Goal: Information Seeking & Learning: Learn about a topic

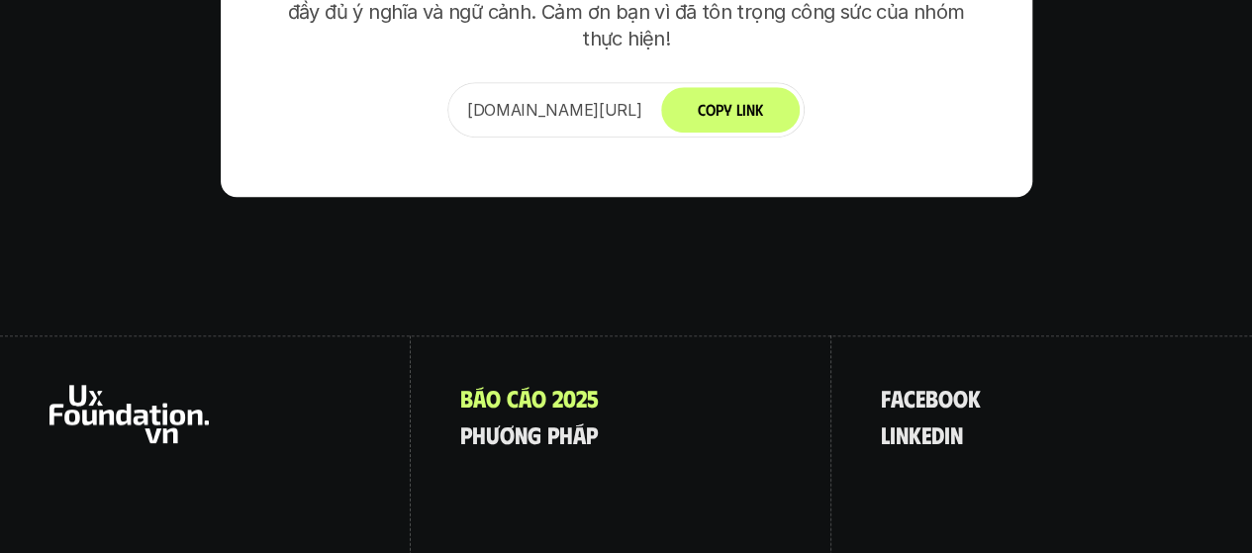
scroll to position [11974, 0]
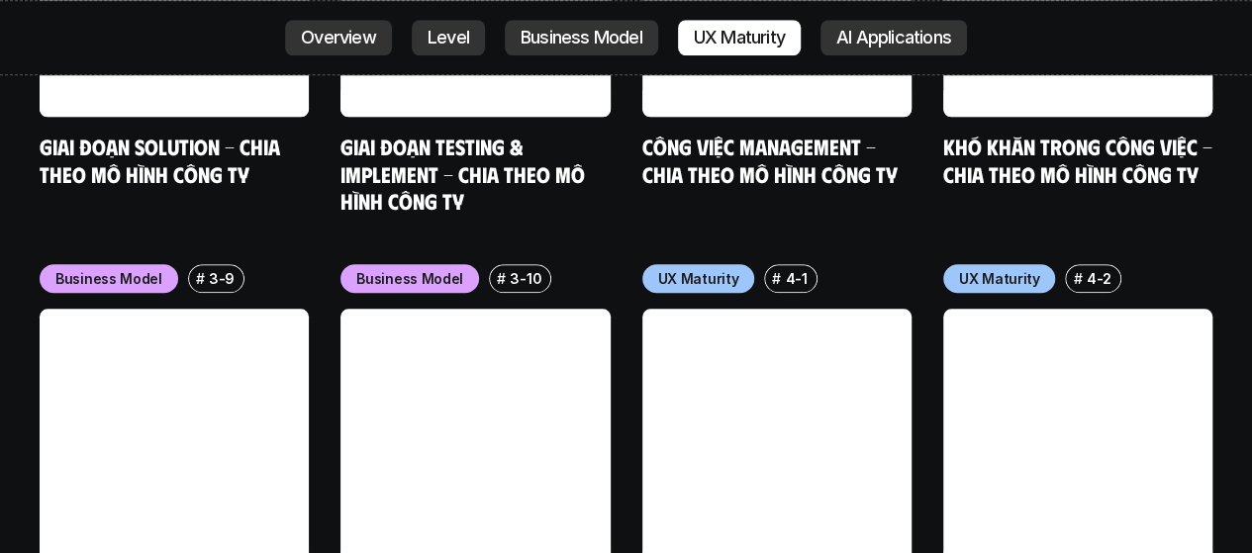
click at [319, 33] on p "Overview" at bounding box center [338, 38] width 75 height 20
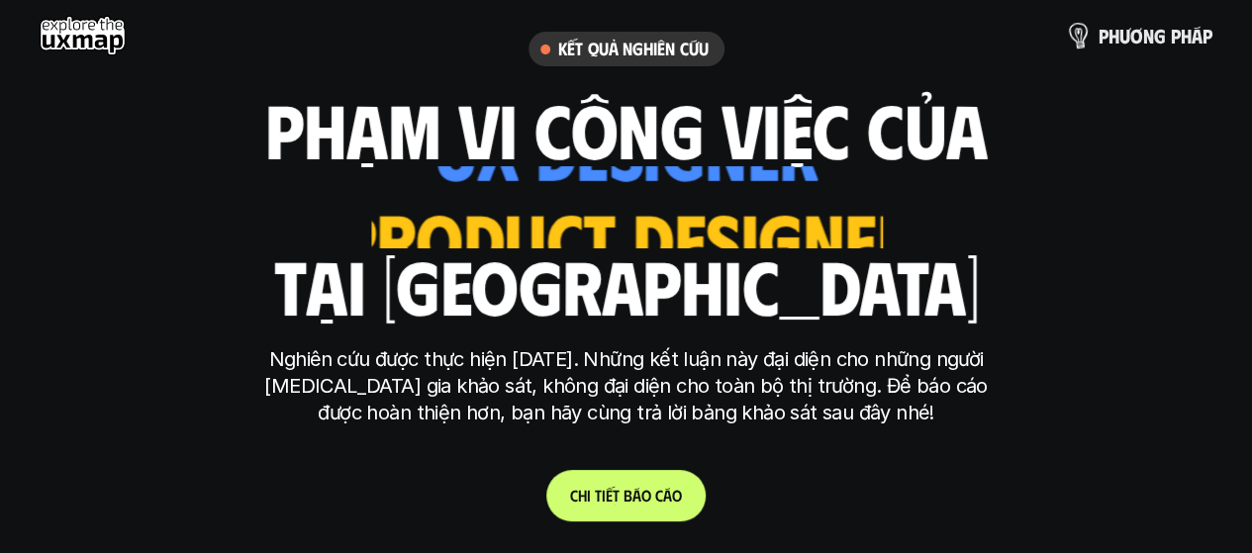
click at [1140, 30] on p "p h ư ơ n g p h á p" at bounding box center [1155, 36] width 114 height 22
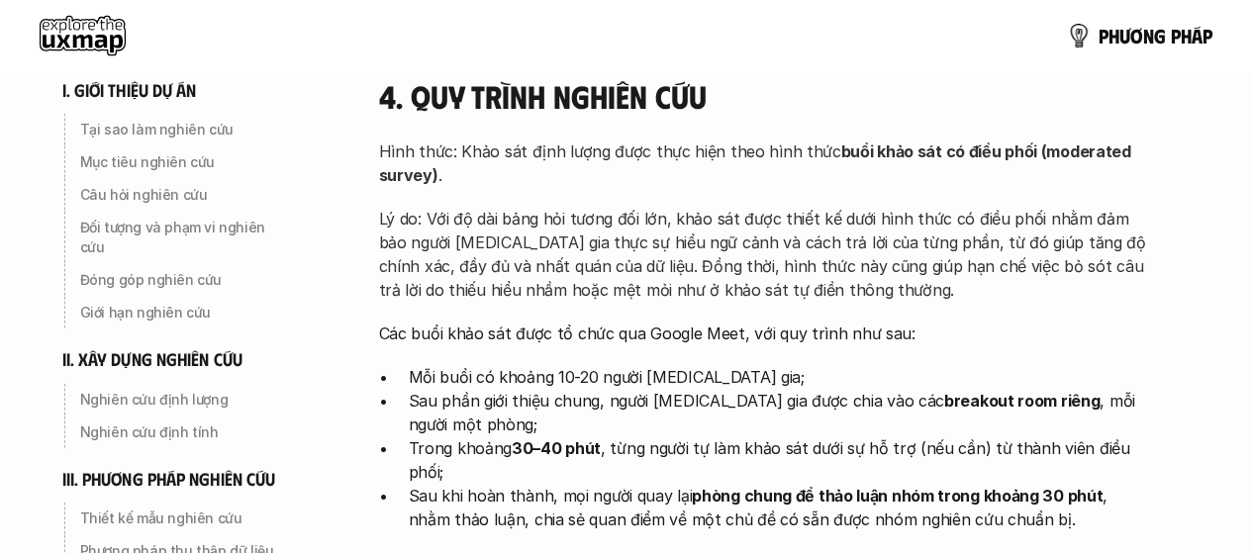
scroll to position [5742, 0]
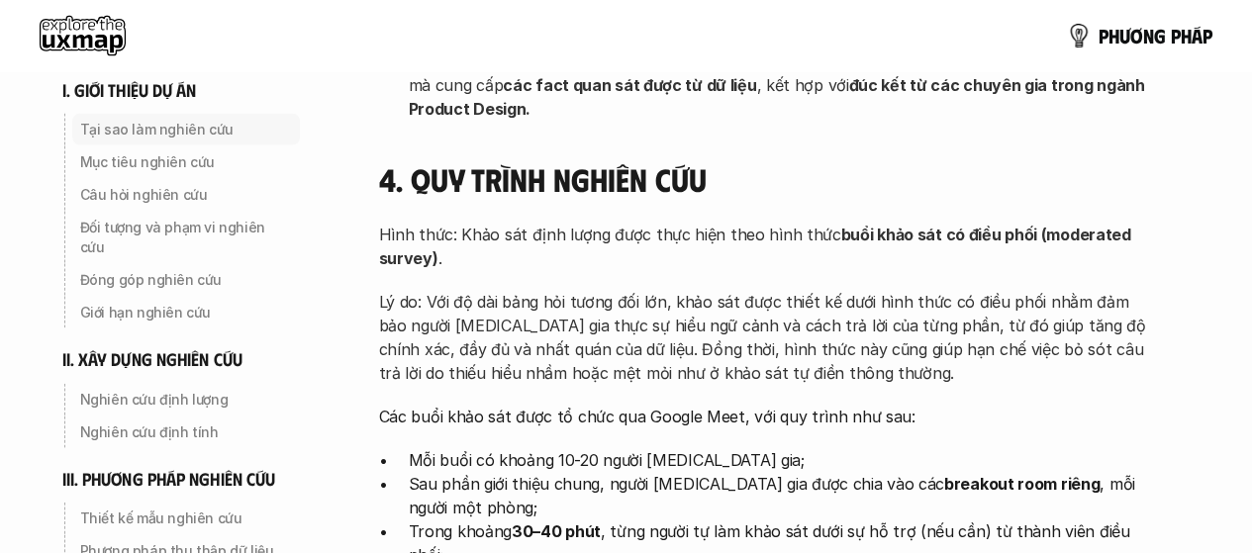
click at [152, 136] on p "Tại sao làm nghiên cứu" at bounding box center [186, 130] width 212 height 20
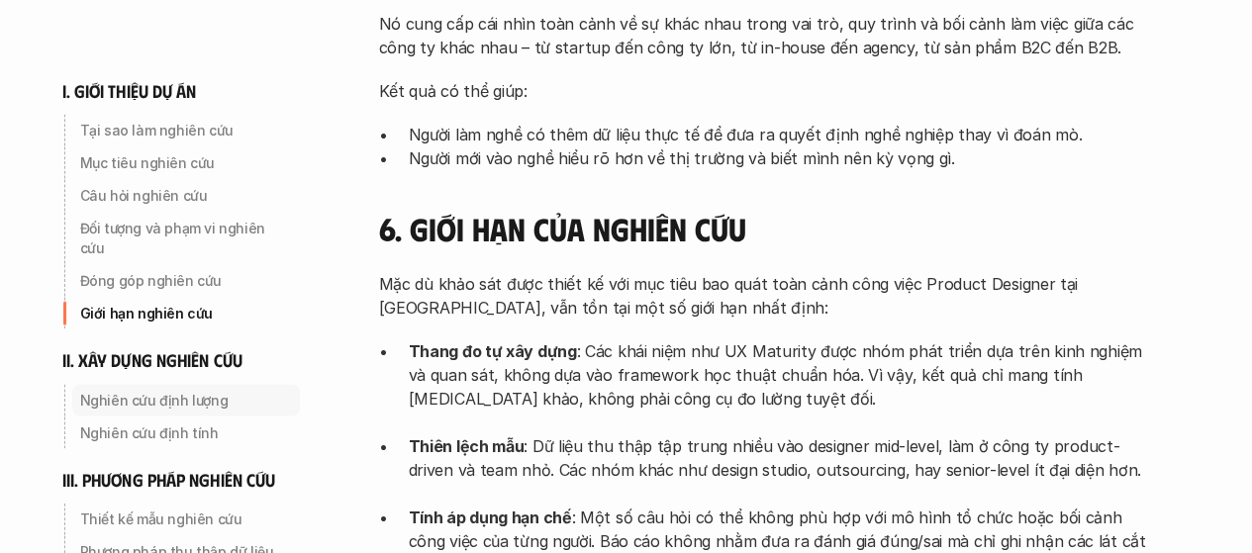
scroll to position [1883, 0]
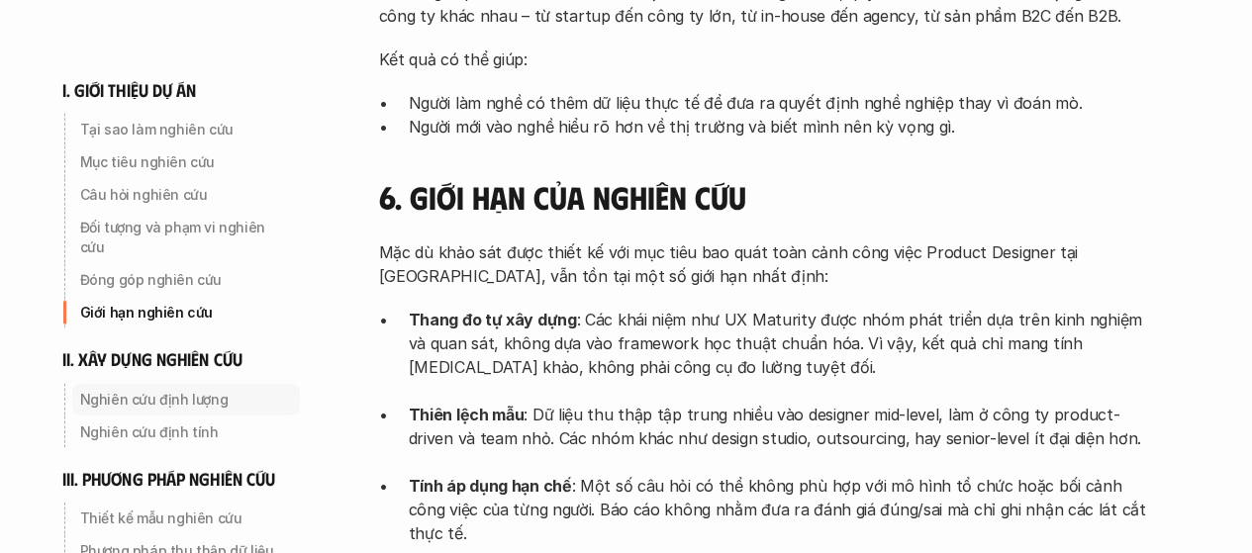
click at [136, 390] on p "Nghiên cứu định lượng" at bounding box center [186, 400] width 212 height 20
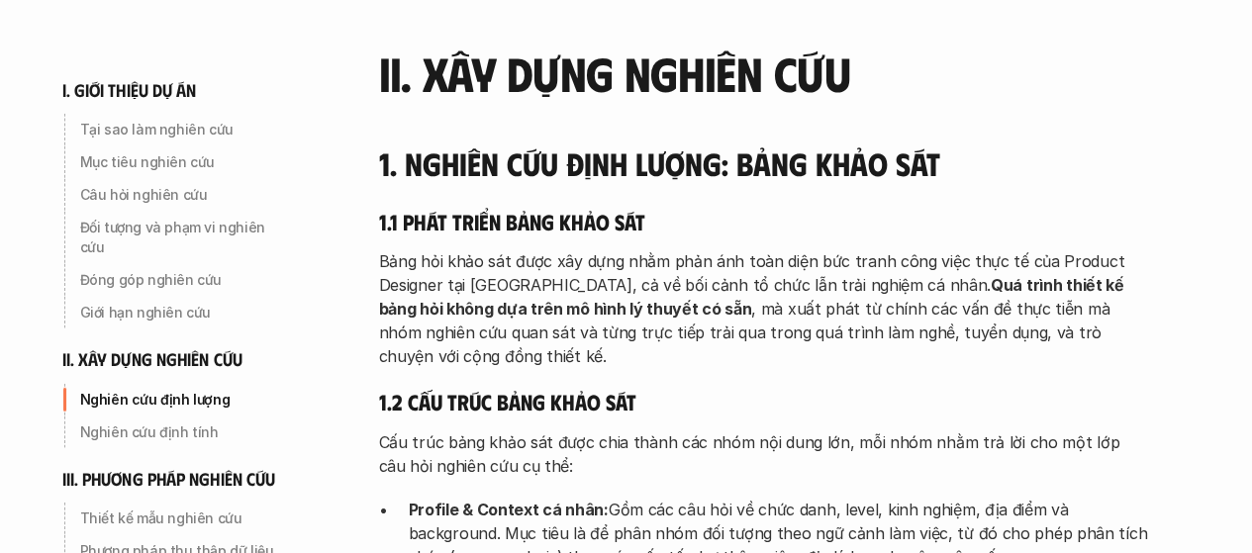
scroll to position [2623, 0]
click at [138, 423] on p "Nghiên cứu định tính" at bounding box center [186, 433] width 212 height 20
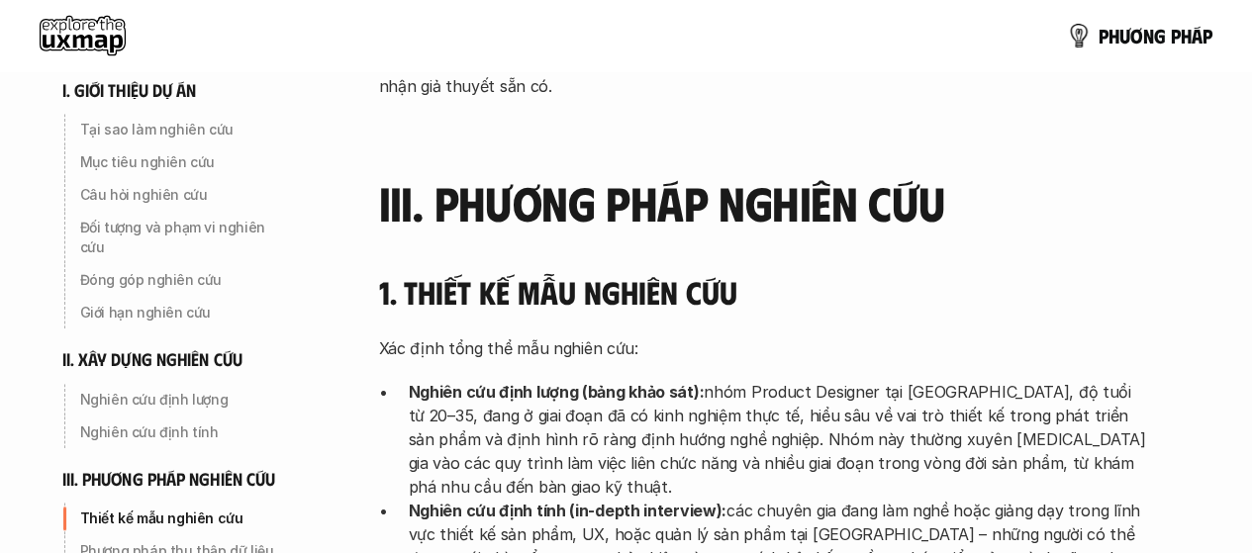
scroll to position [4054, 0]
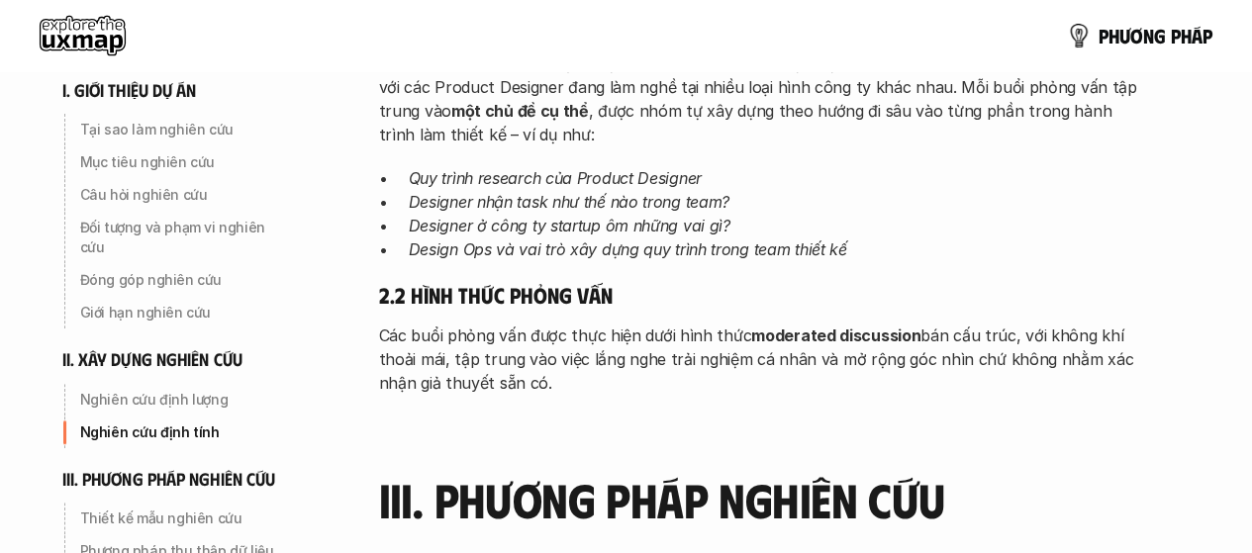
click at [82, 35] on use at bounding box center [83, 36] width 86 height 40
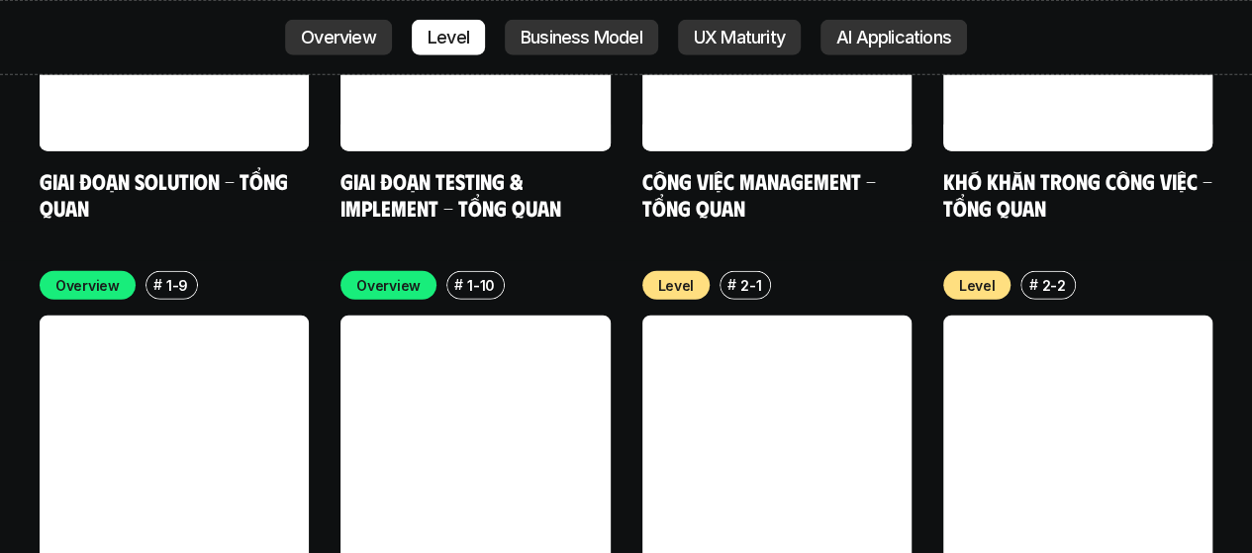
scroll to position [6235, 0]
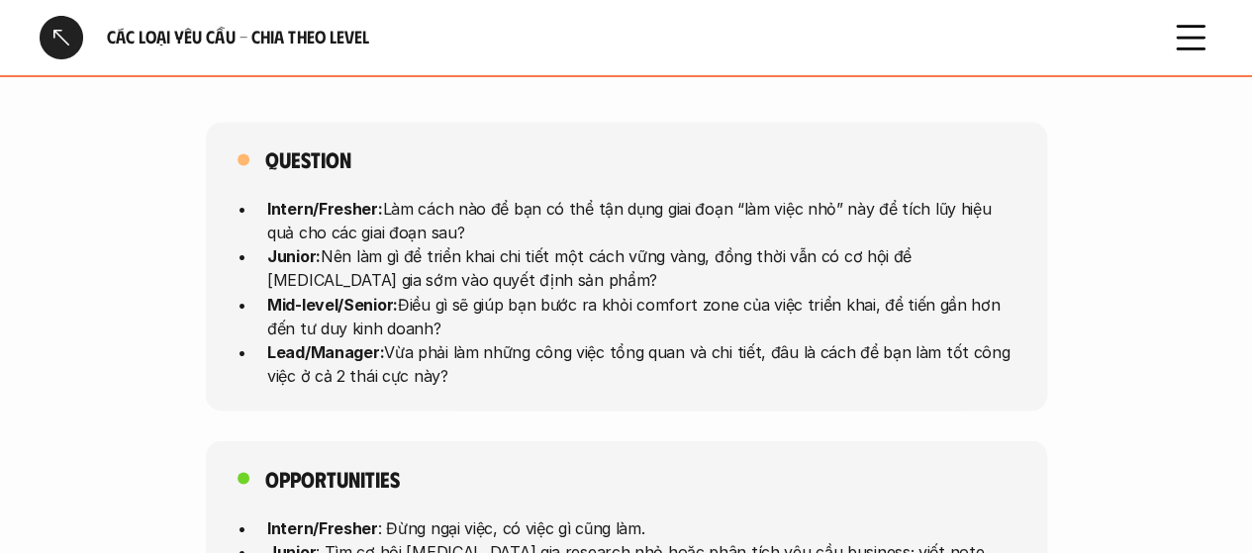
scroll to position [5281, 0]
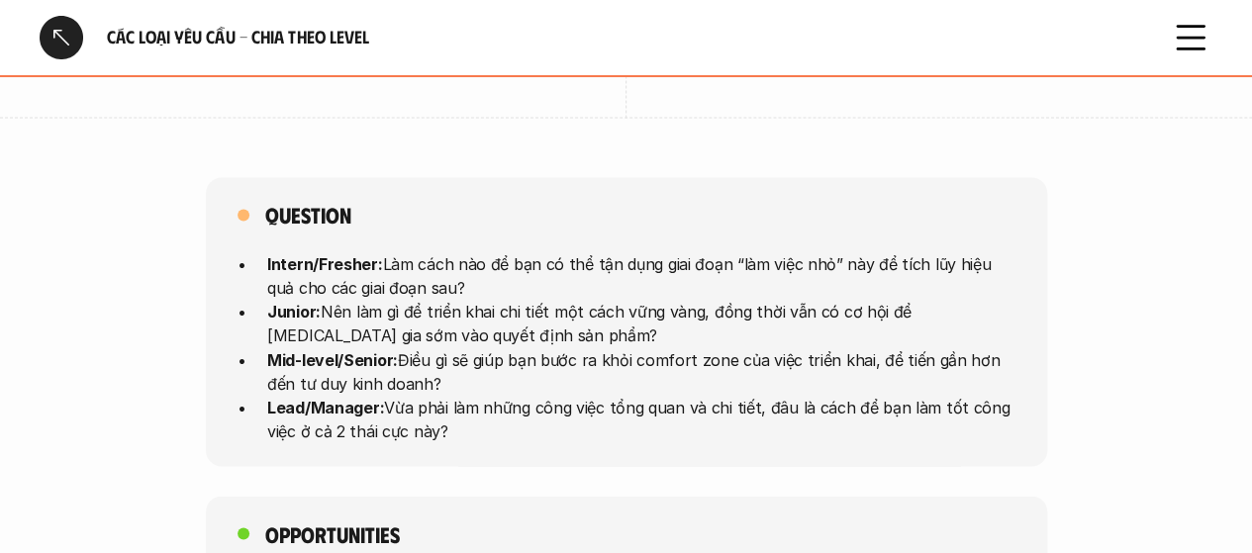
click at [1186, 34] on icon at bounding box center [1191, 38] width 44 height 44
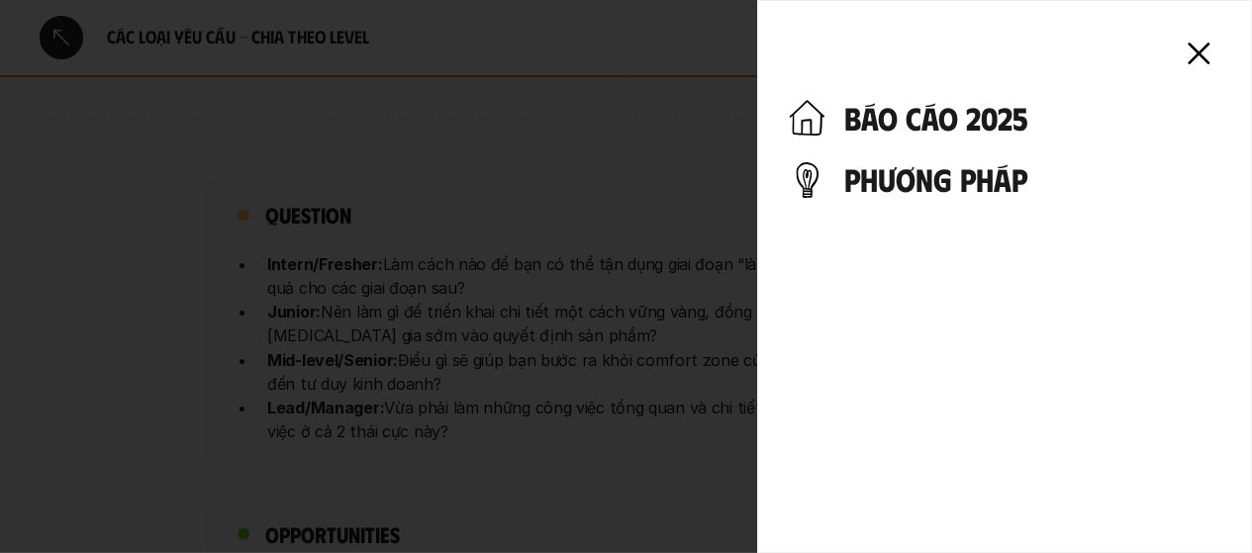
click at [984, 108] on h4 "báo cáo 2025" at bounding box center [1032, 118] width 376 height 38
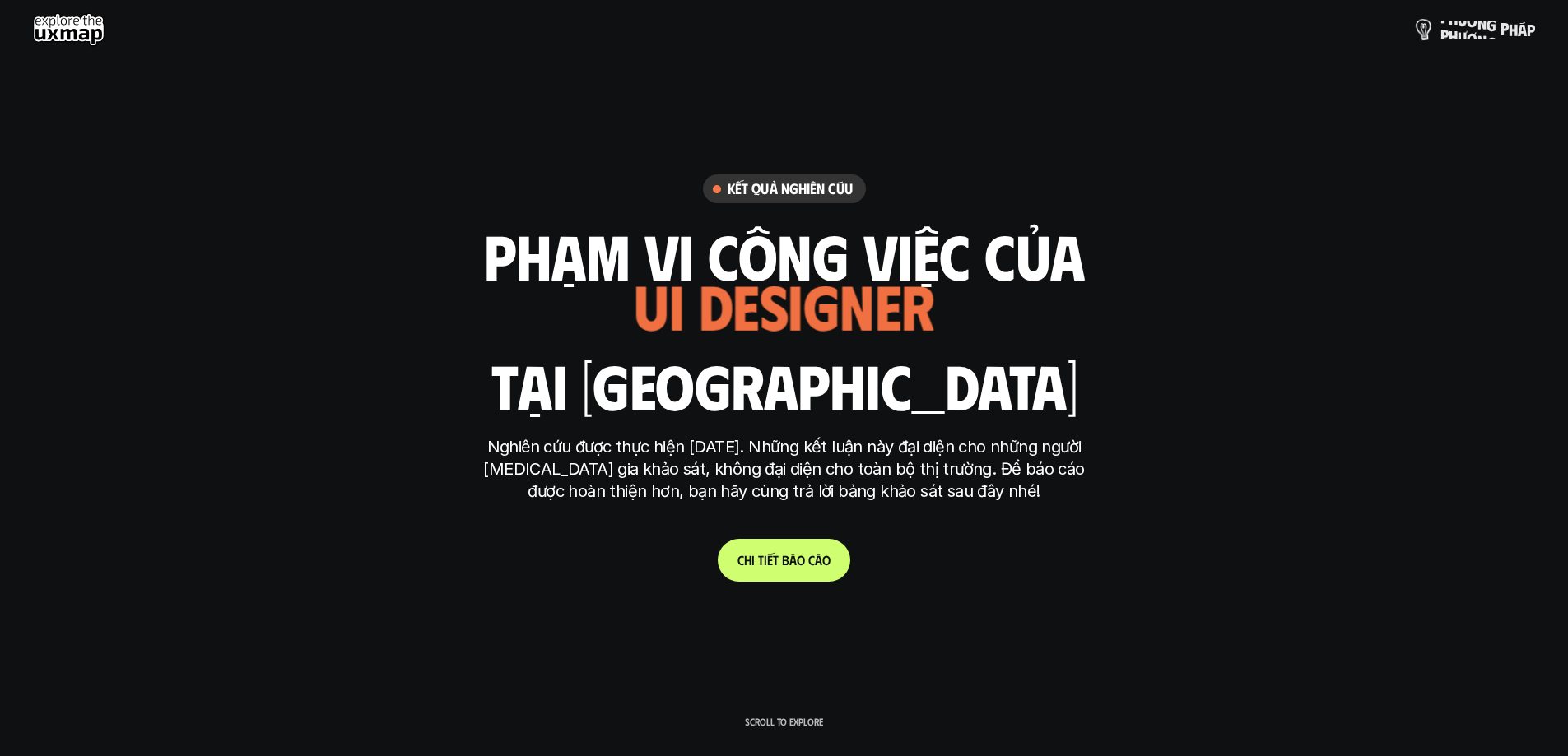
click at [1041, 24] on p "p h ư ơ n g p h á p" at bounding box center [1488, 30] width 95 height 18
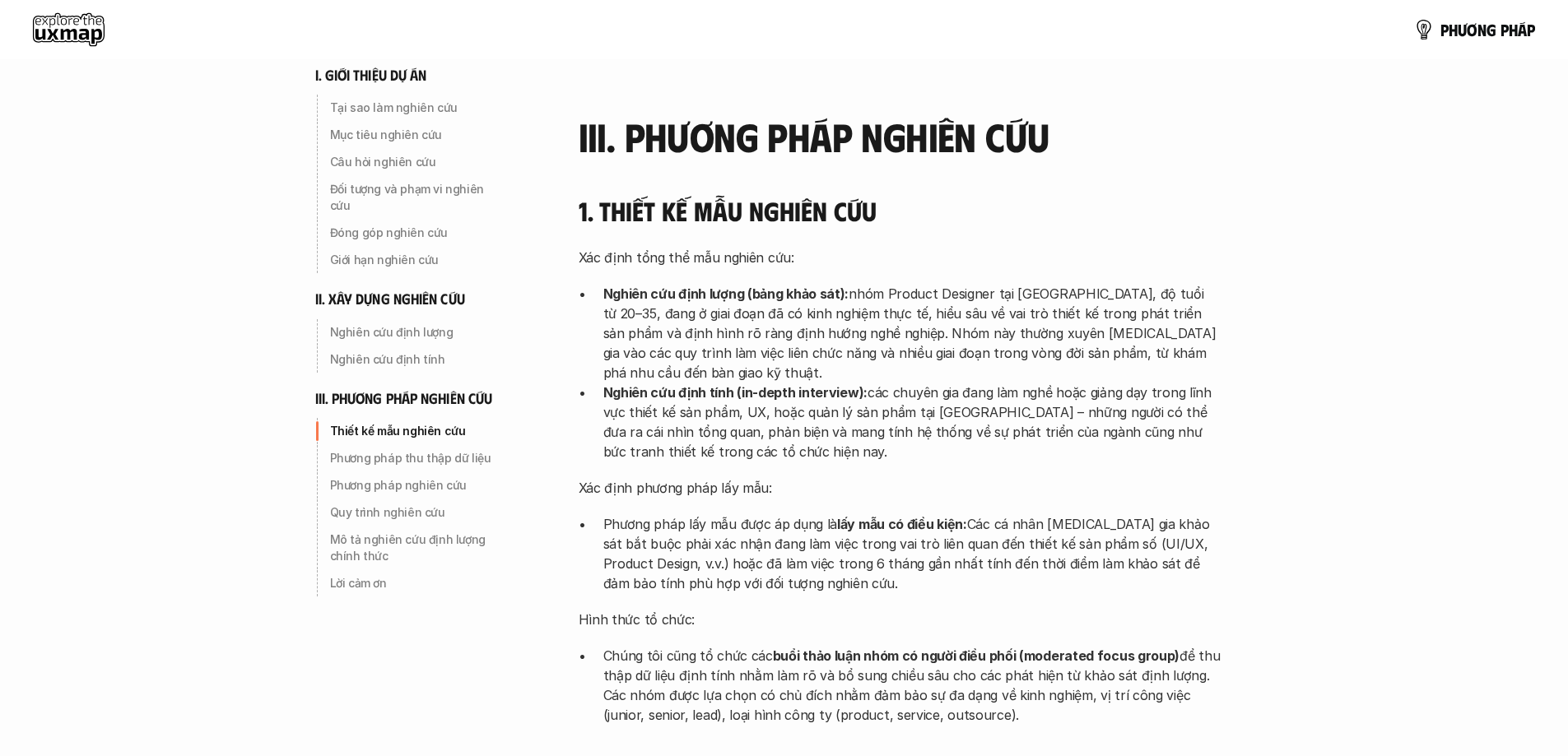
scroll to position [3621, 0]
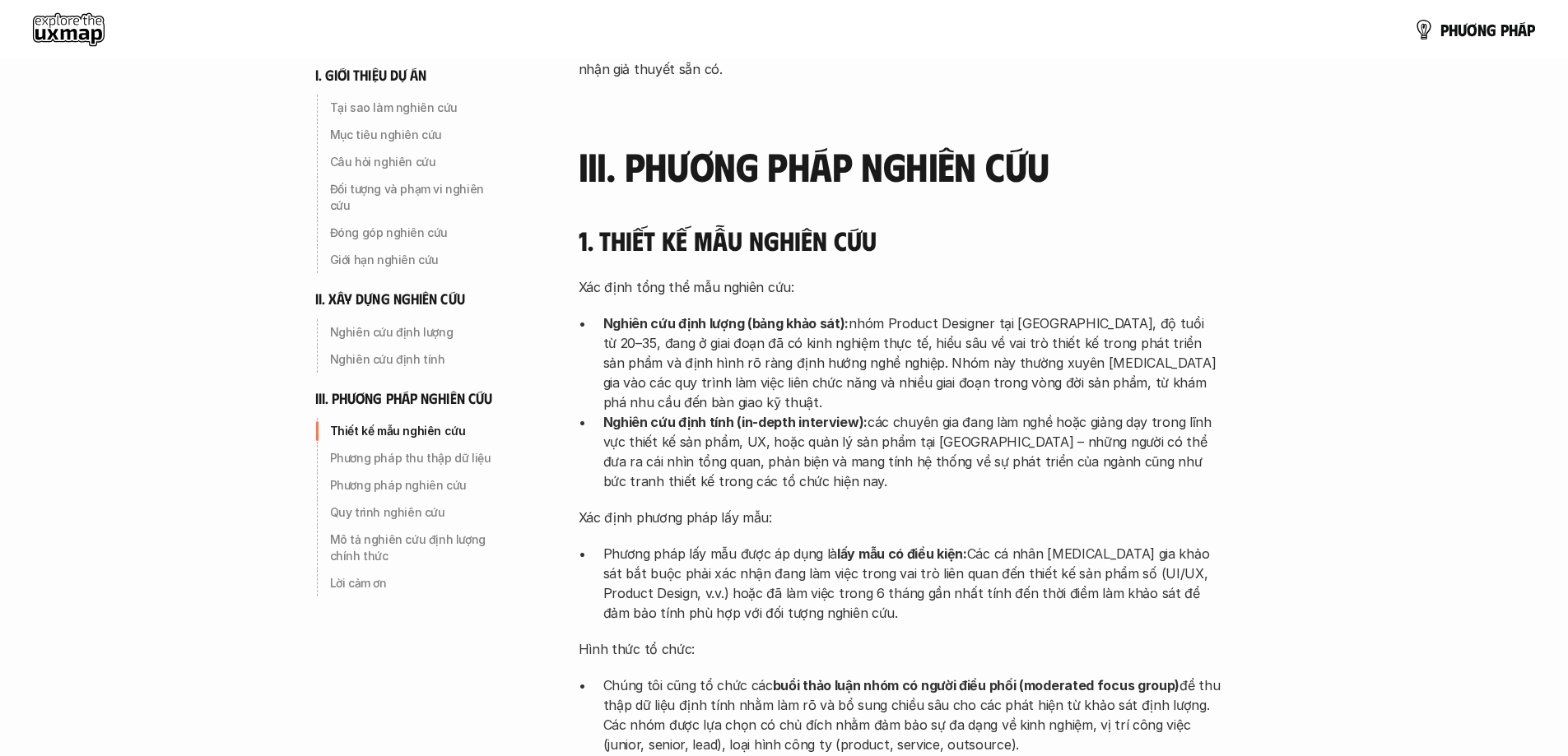
click at [82, 18] on use at bounding box center [69, 30] width 72 height 33
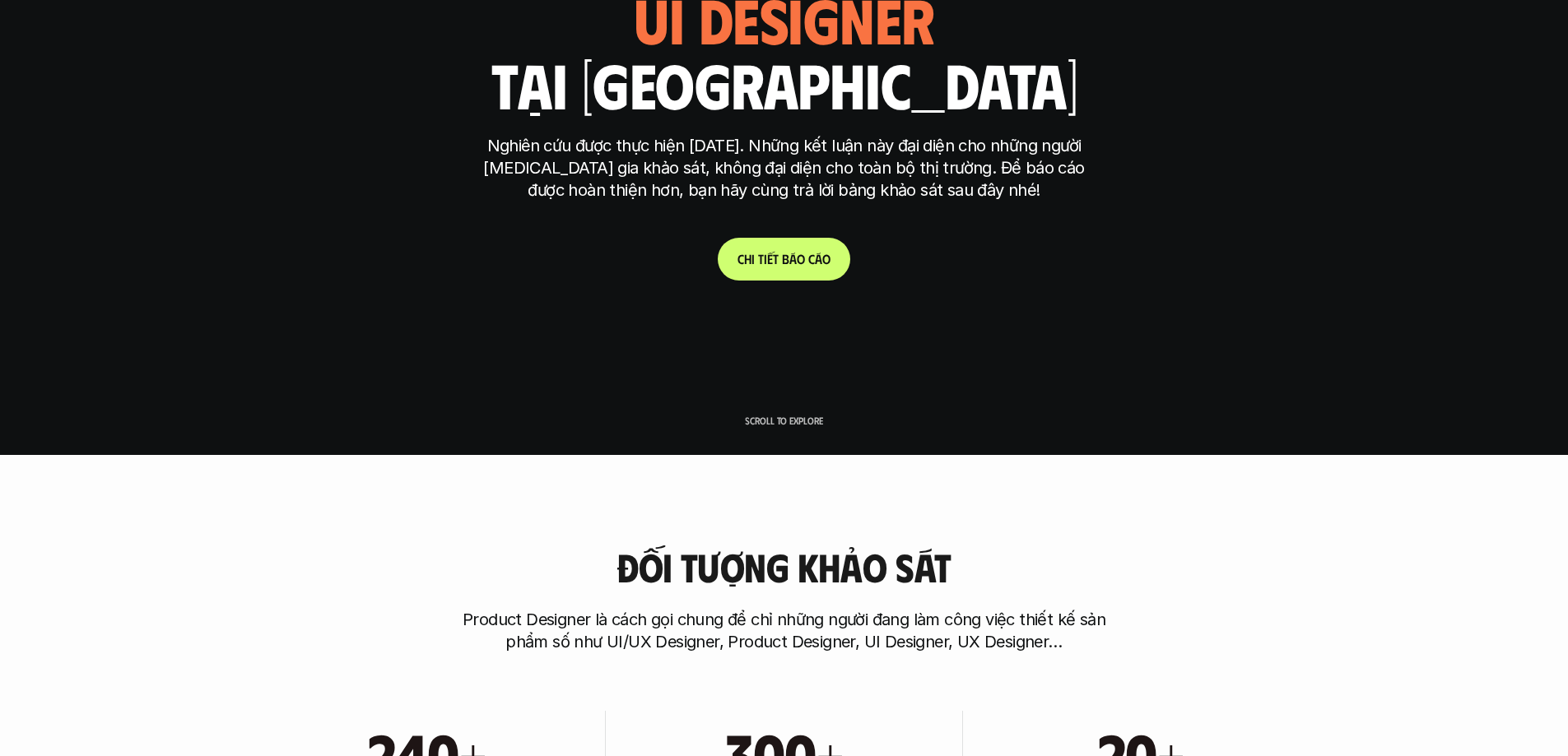
scroll to position [329, 0]
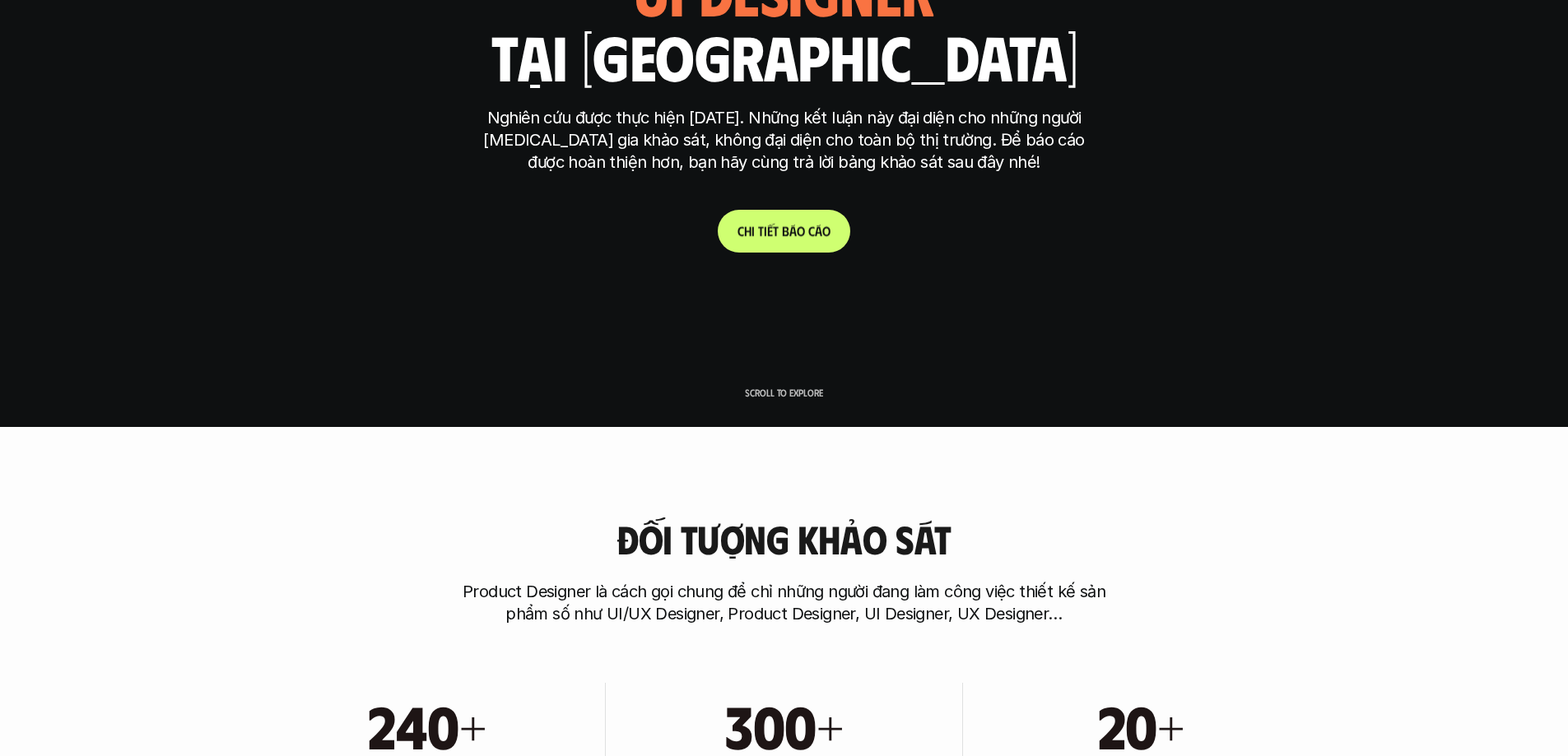
click at [764, 235] on p "C h i t i ế t b á o c á o" at bounding box center [784, 230] width 93 height 16
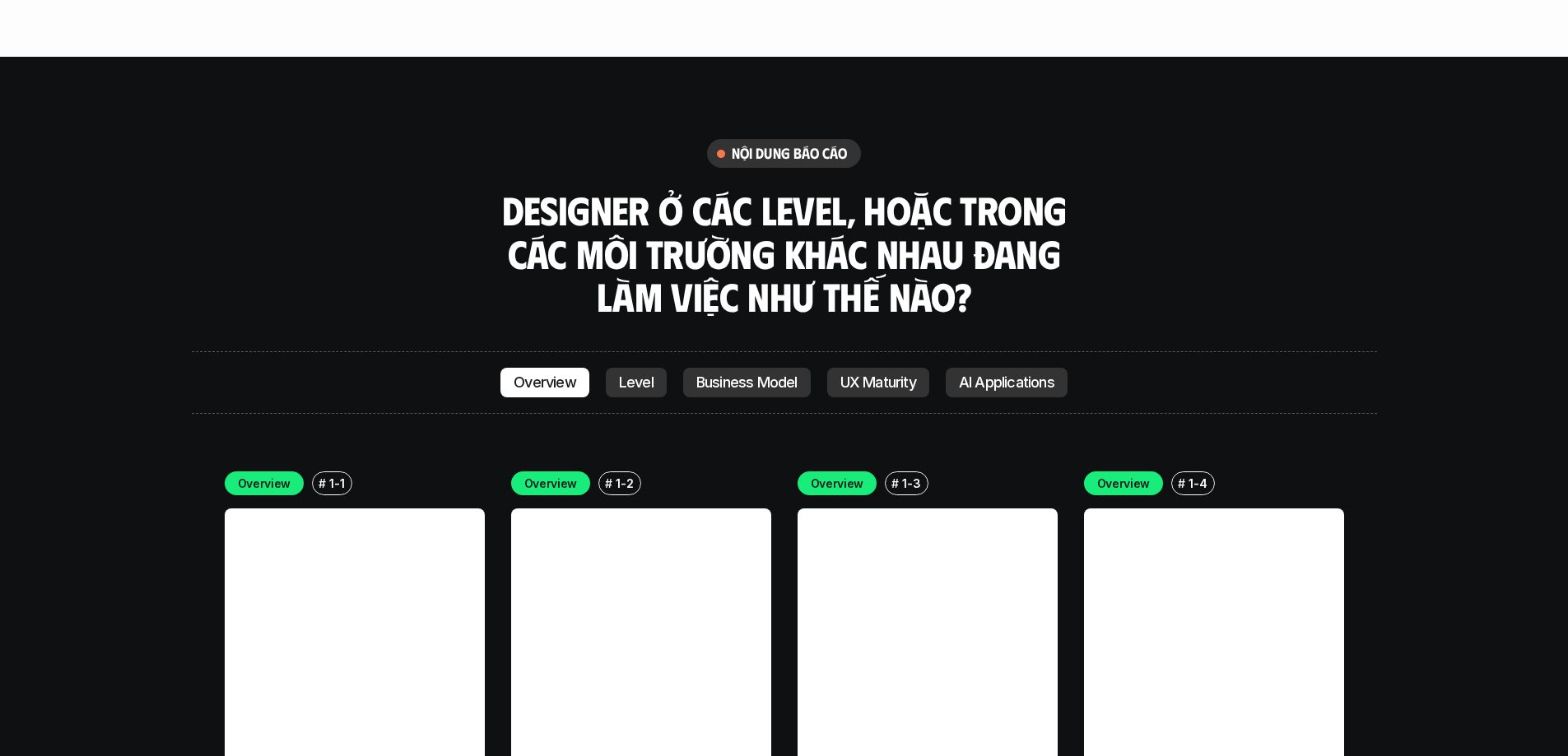
scroll to position [4527, 0]
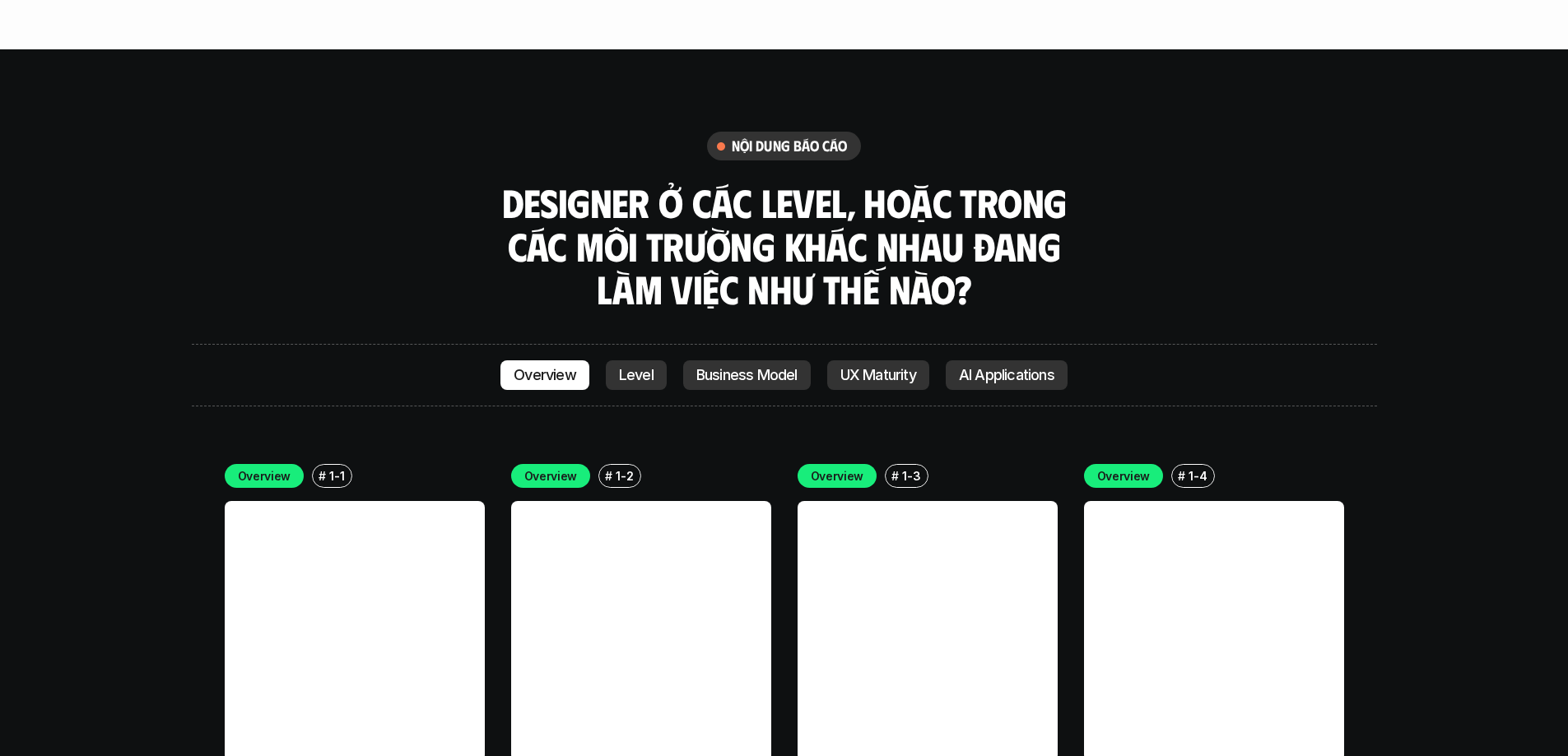
click at [623, 367] on p "Level" at bounding box center [636, 375] width 35 height 17
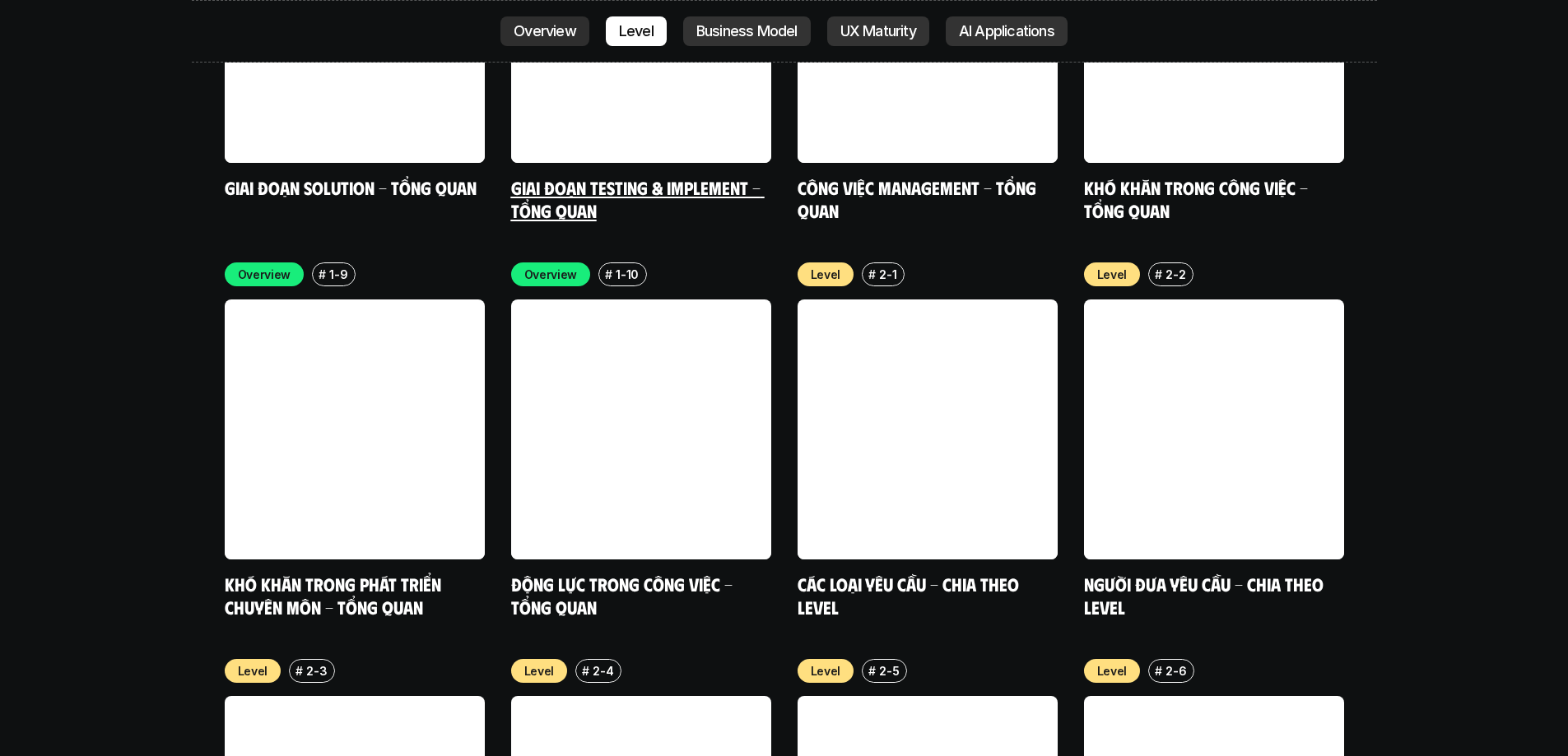
scroll to position [5611, 0]
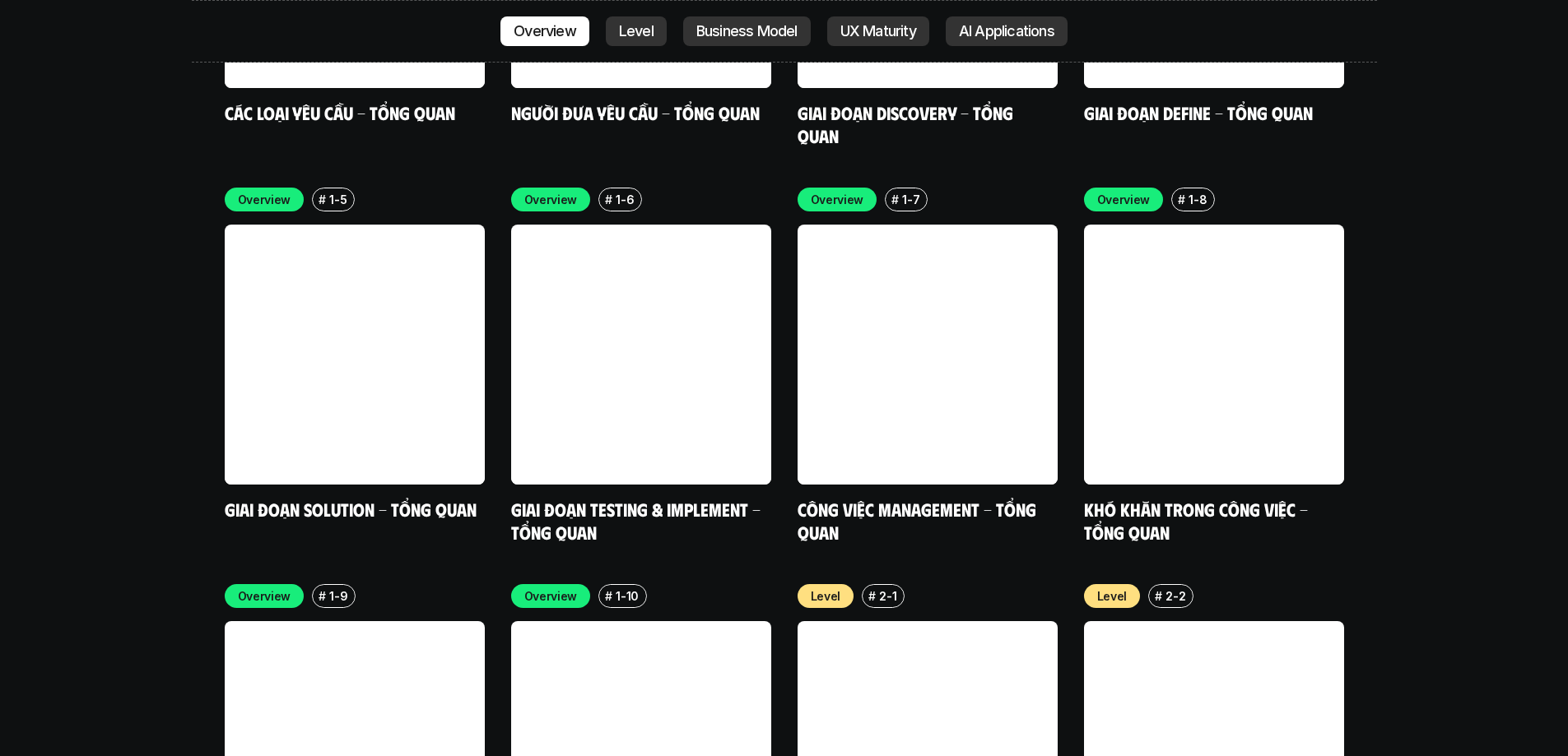
click at [552, 38] on p "Overview" at bounding box center [545, 32] width 62 height 17
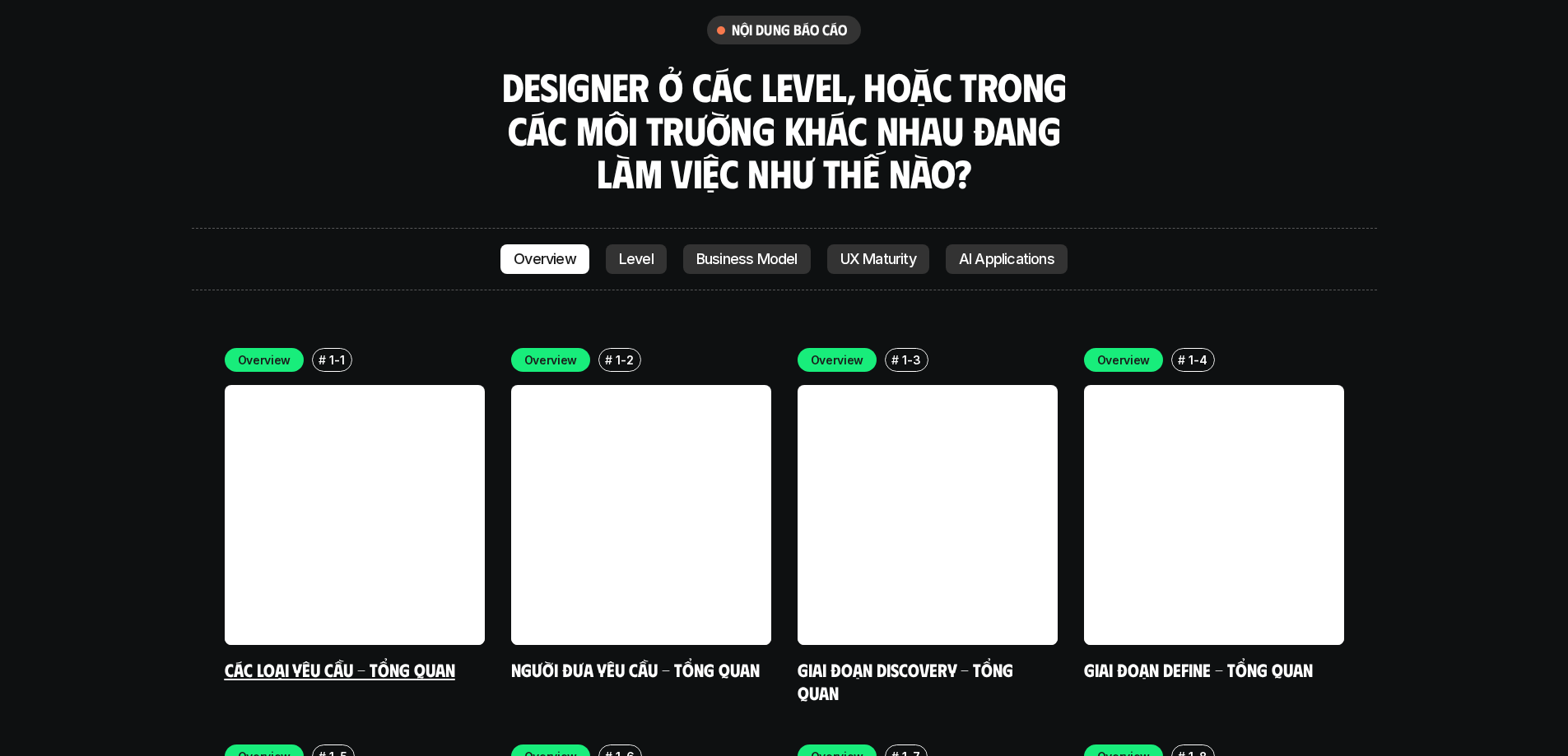
scroll to position [4637, 0]
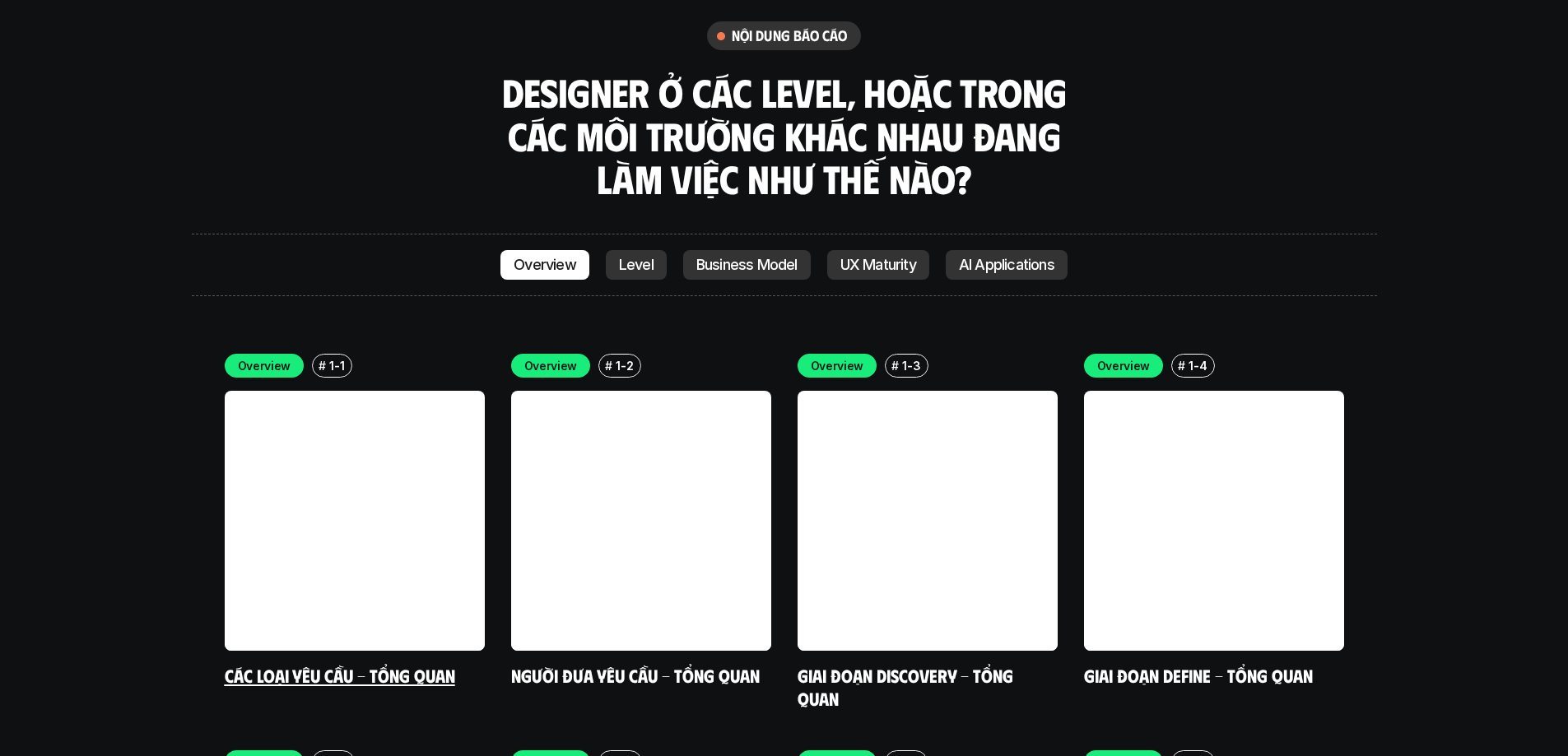
click at [373, 391] on link at bounding box center [354, 521] width 260 height 260
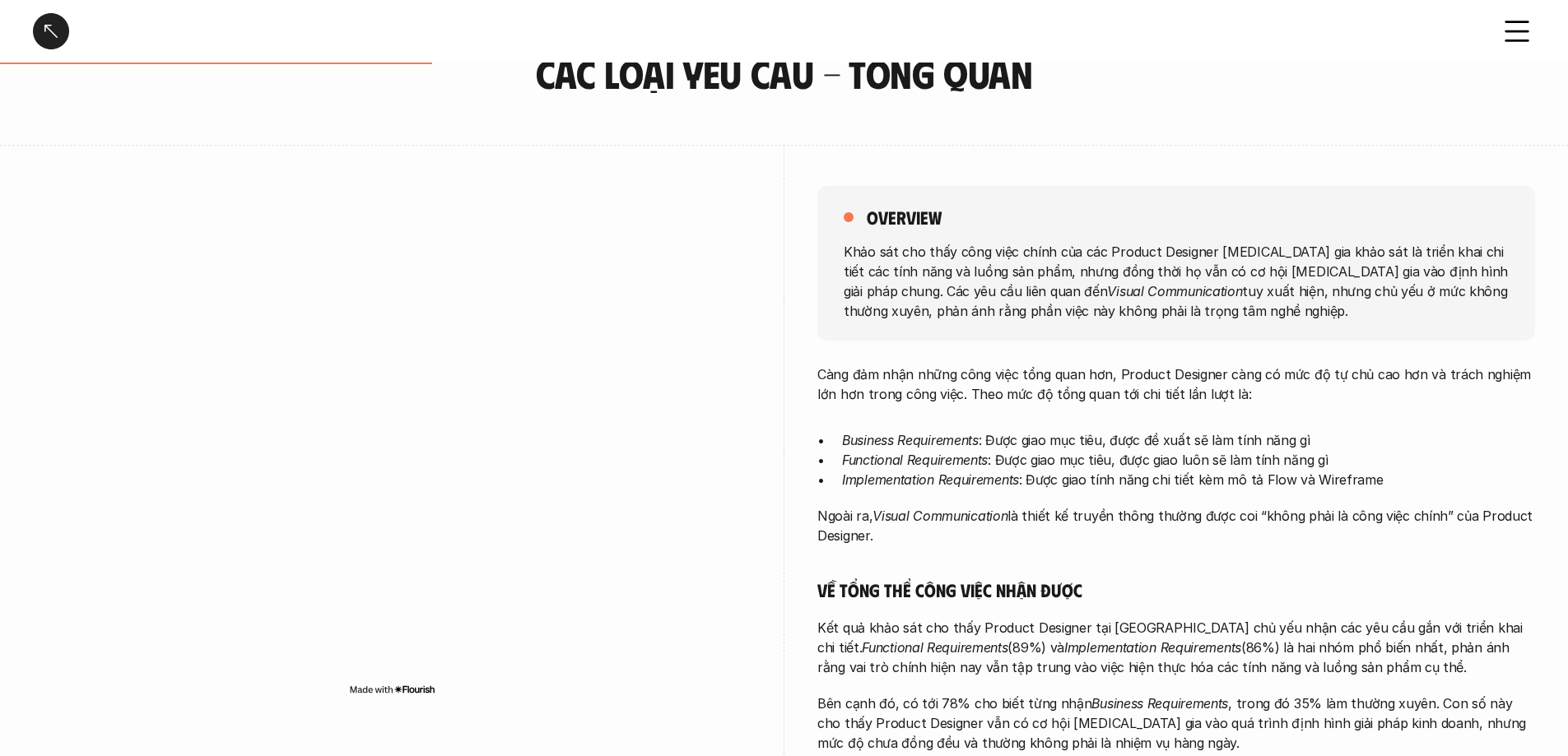
scroll to position [80, 0]
click at [1041, 288] on em "Visual Communication" at bounding box center [1175, 289] width 135 height 17
drag, startPoint x: 843, startPoint y: 251, endPoint x: 1224, endPoint y: 335, distance: 390.1
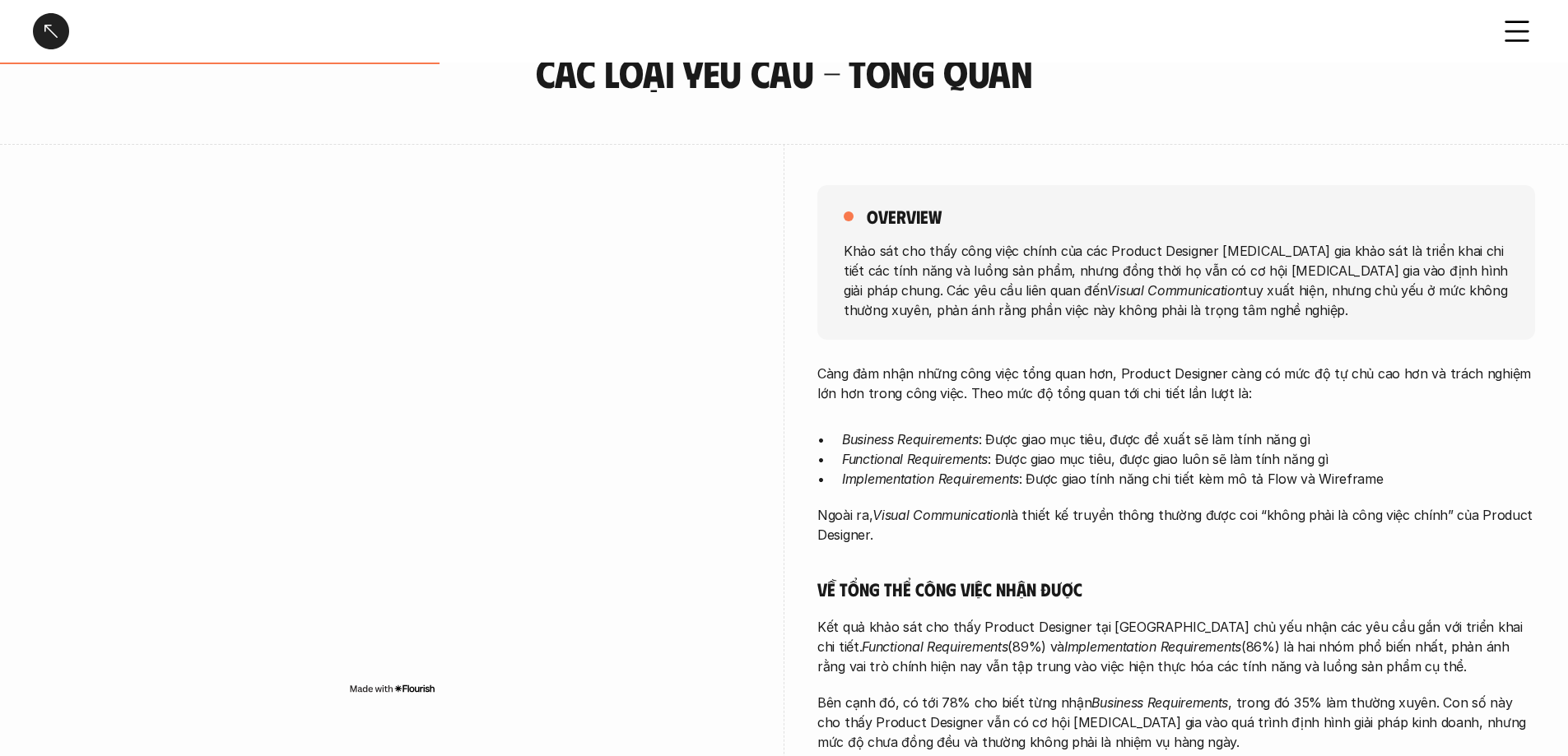
click at [1041, 335] on div "overview Khảo sát cho thấy công việc chính của các Product Designer [MEDICAL_DA…" at bounding box center [1176, 263] width 718 height 155
copy p "Khảo sát cho thấy công việc chính của các Product Designer [MEDICAL_DATA] gia k…"
click at [1010, 399] on p "Càng đảm nhận những công việc tổng quan hơn, Product Designer càng có mức độ tự…" at bounding box center [1176, 383] width 718 height 40
drag, startPoint x: 839, startPoint y: 481, endPoint x: 934, endPoint y: 484, distance: 95.0
click at [934, 459] on ul "Business Requirements : Được giao mục tiêu, được đề xuất sẽ làm tính năng gì Fu…" at bounding box center [1176, 459] width 718 height 59
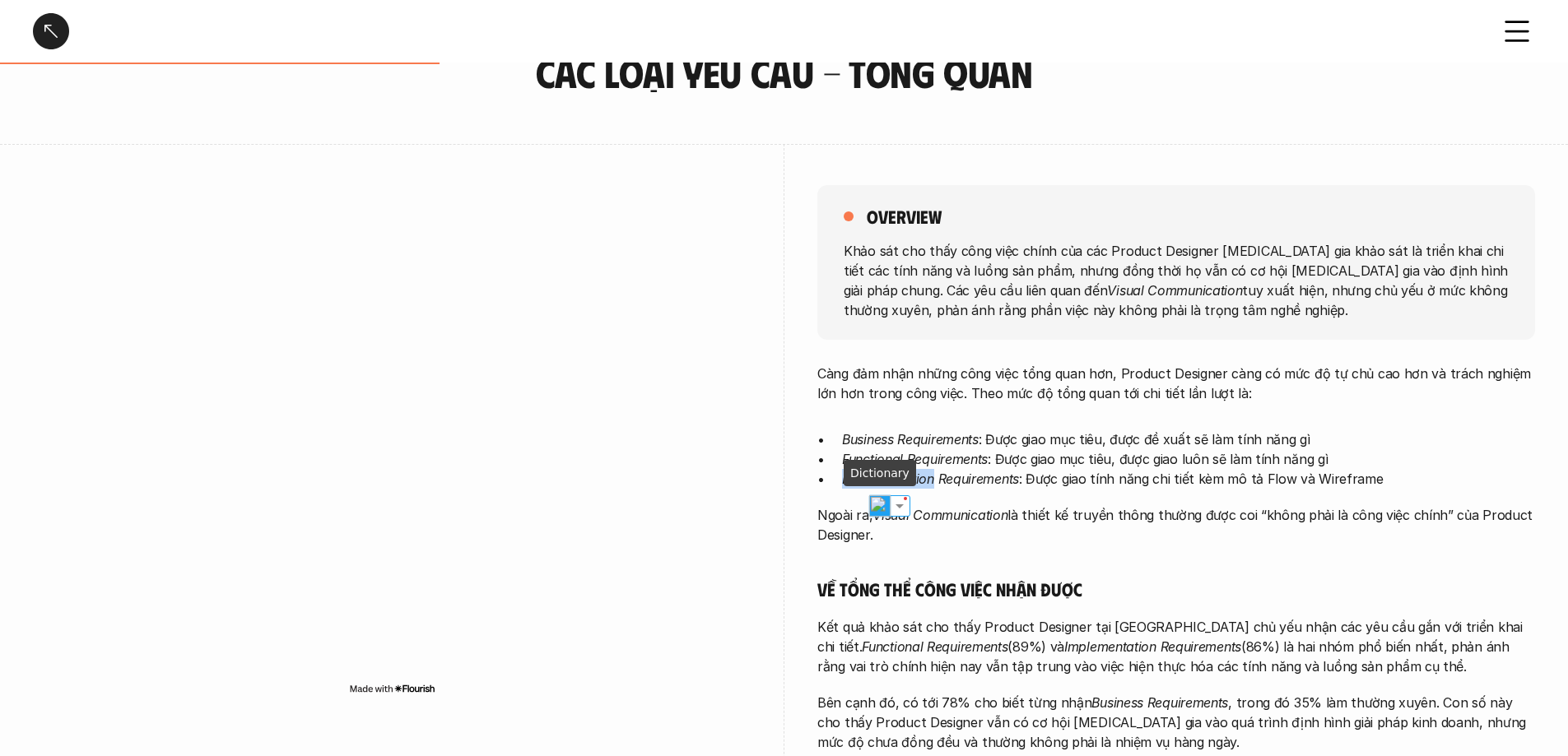
click at [884, 459] on img at bounding box center [880, 506] width 22 height 22
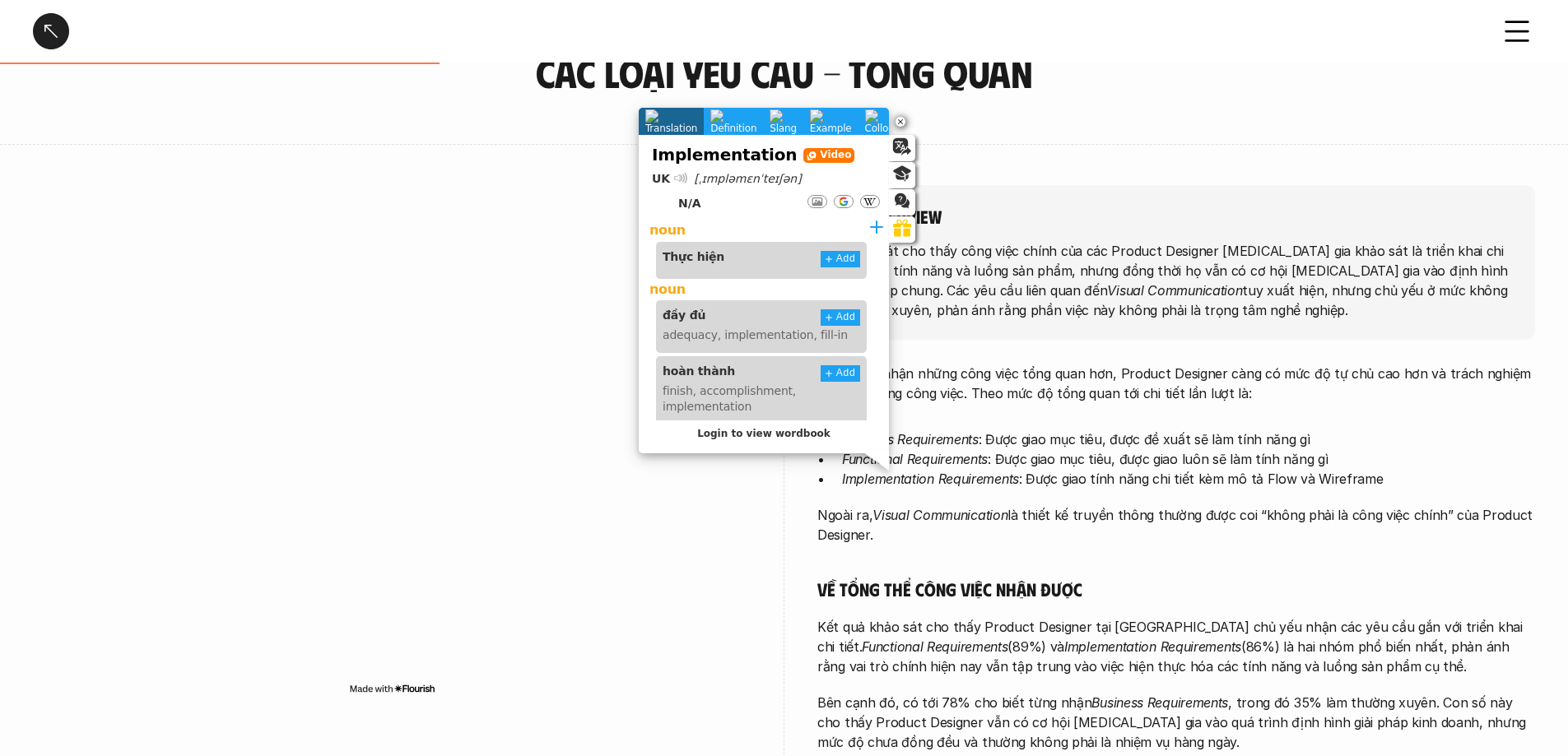
click at [680, 174] on div at bounding box center [681, 179] width 13 height 13
click at [874, 459] on p "Ngoài ra, Visual Communication là thiết kế truyền thông thường được coi “không …" at bounding box center [1176, 526] width 718 height 40
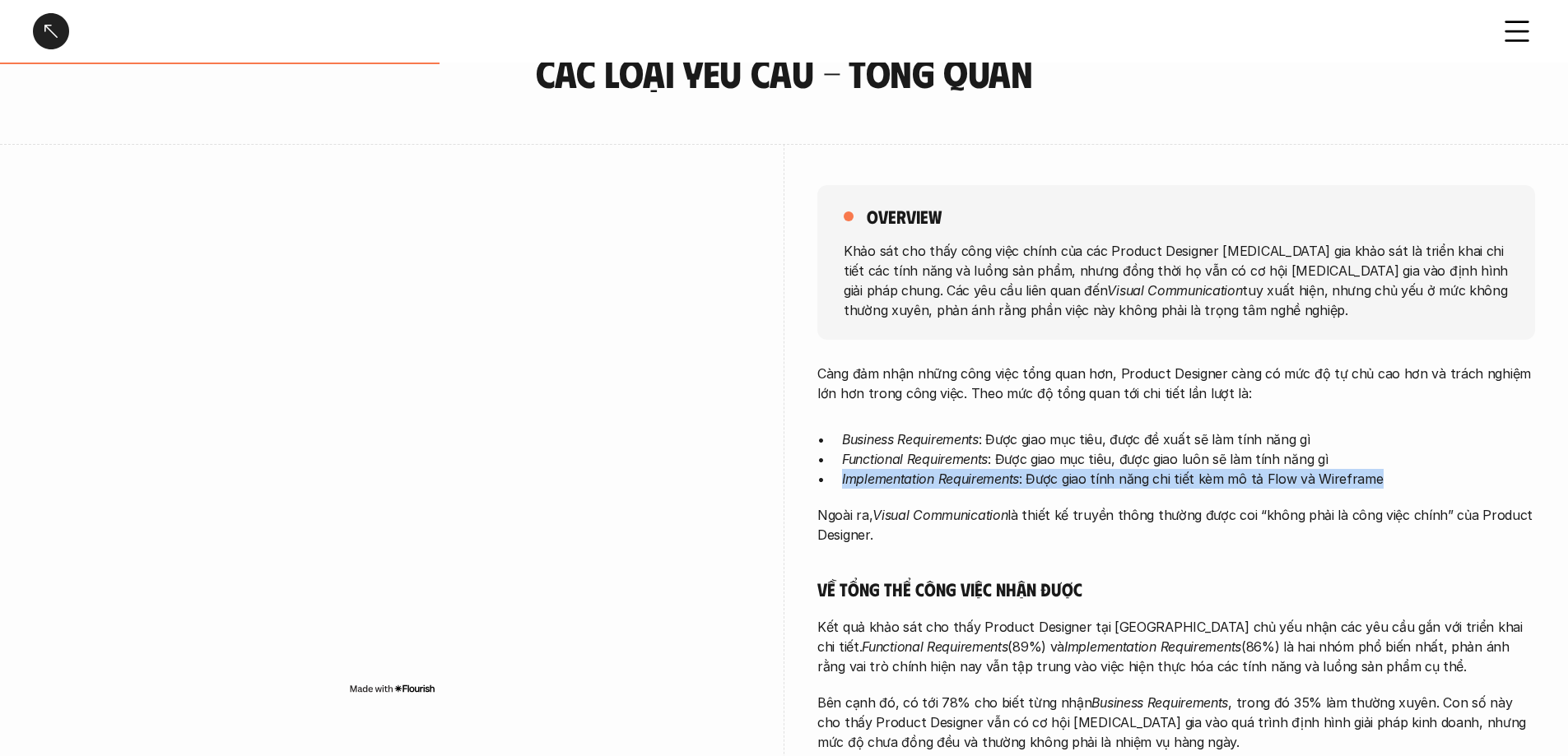
drag, startPoint x: 841, startPoint y: 481, endPoint x: 1386, endPoint y: 492, distance: 545.1
click at [1041, 459] on div "Càng đảm nhận những công việc tổng quan hơn, Product Designer càng có mức độ tự…" at bounding box center [1176, 709] width 718 height 690
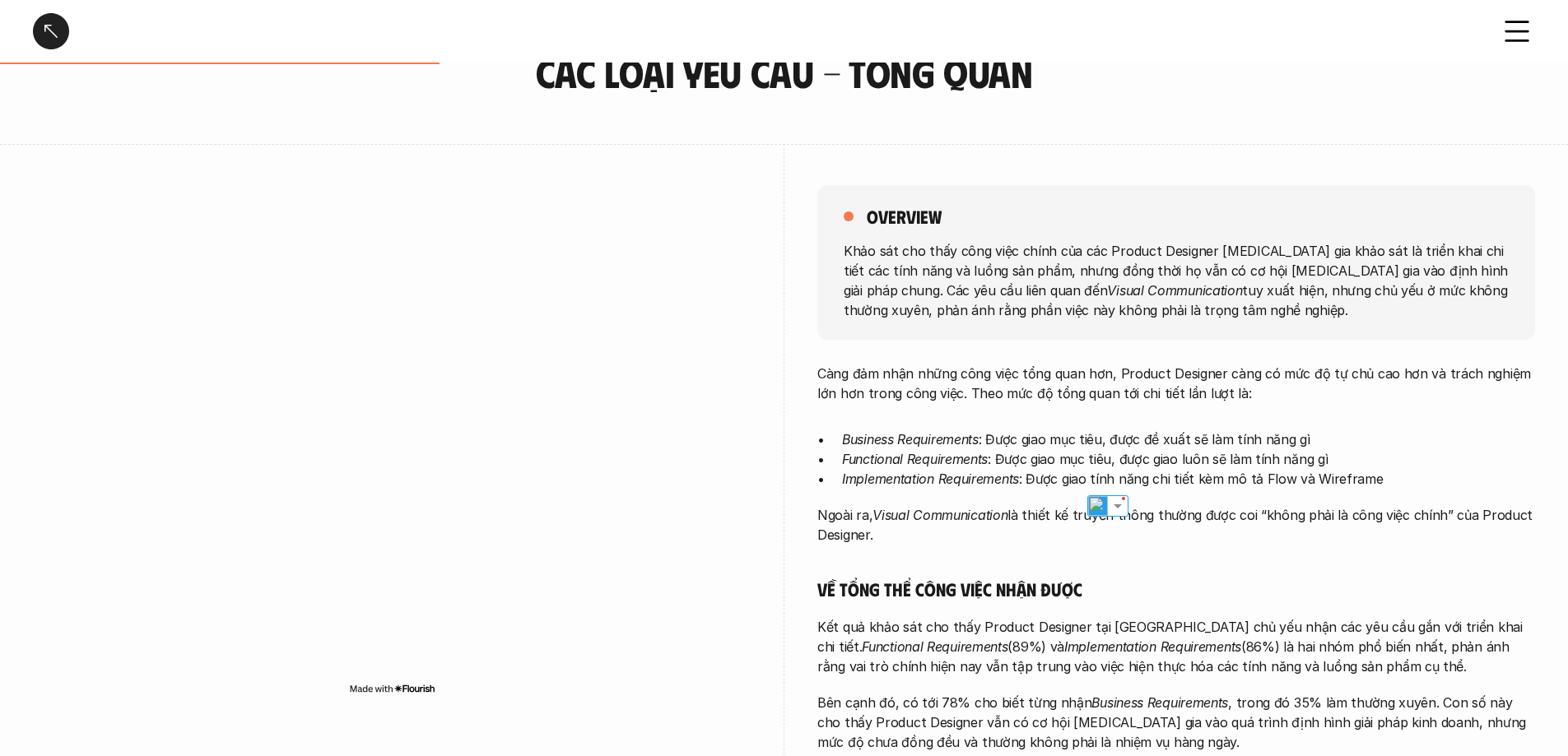
click at [1041, 459] on div "Càng đảm nhận những công việc tổng quan hơn, Product Designer càng có mức độ tự…" at bounding box center [1176, 709] width 718 height 690
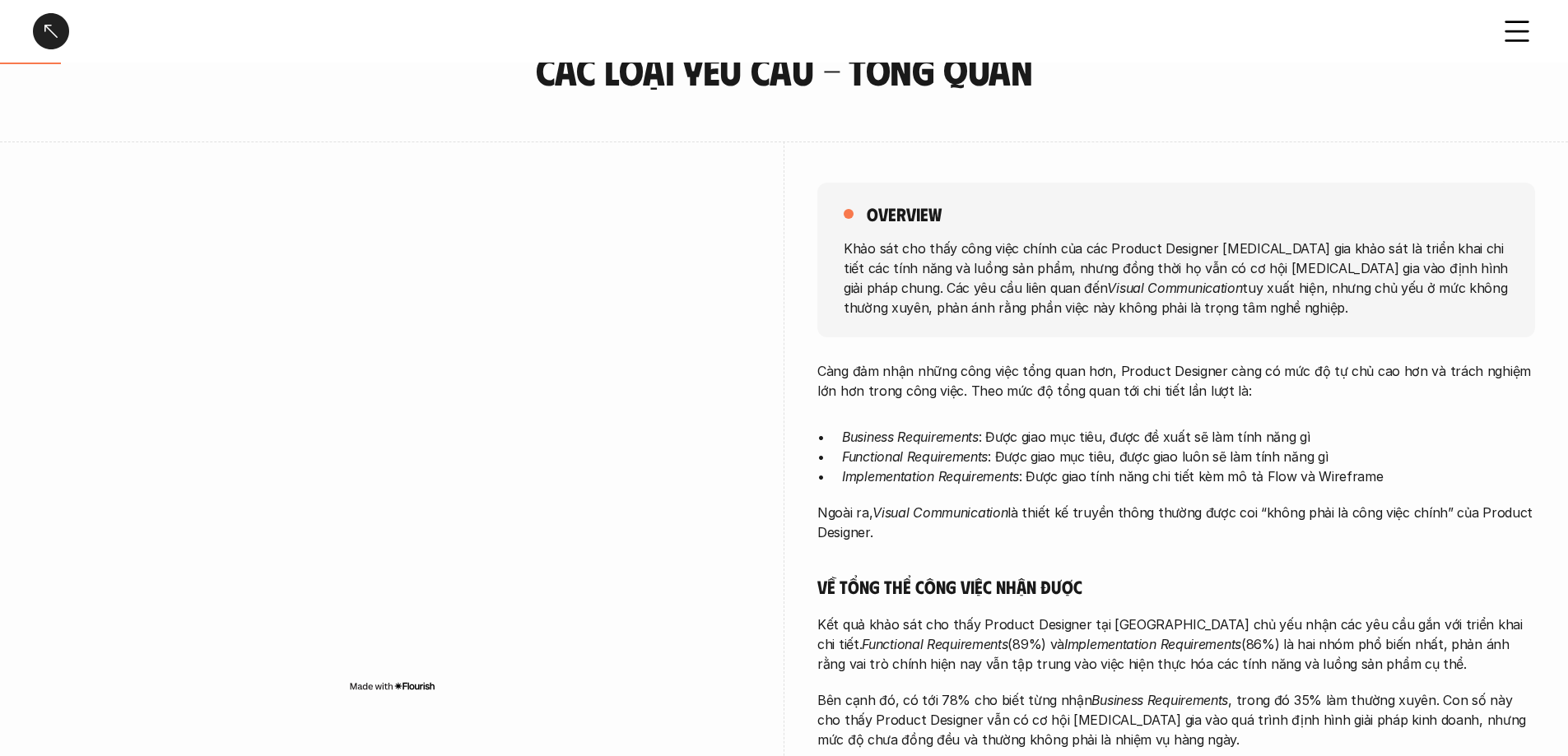
scroll to position [0, 0]
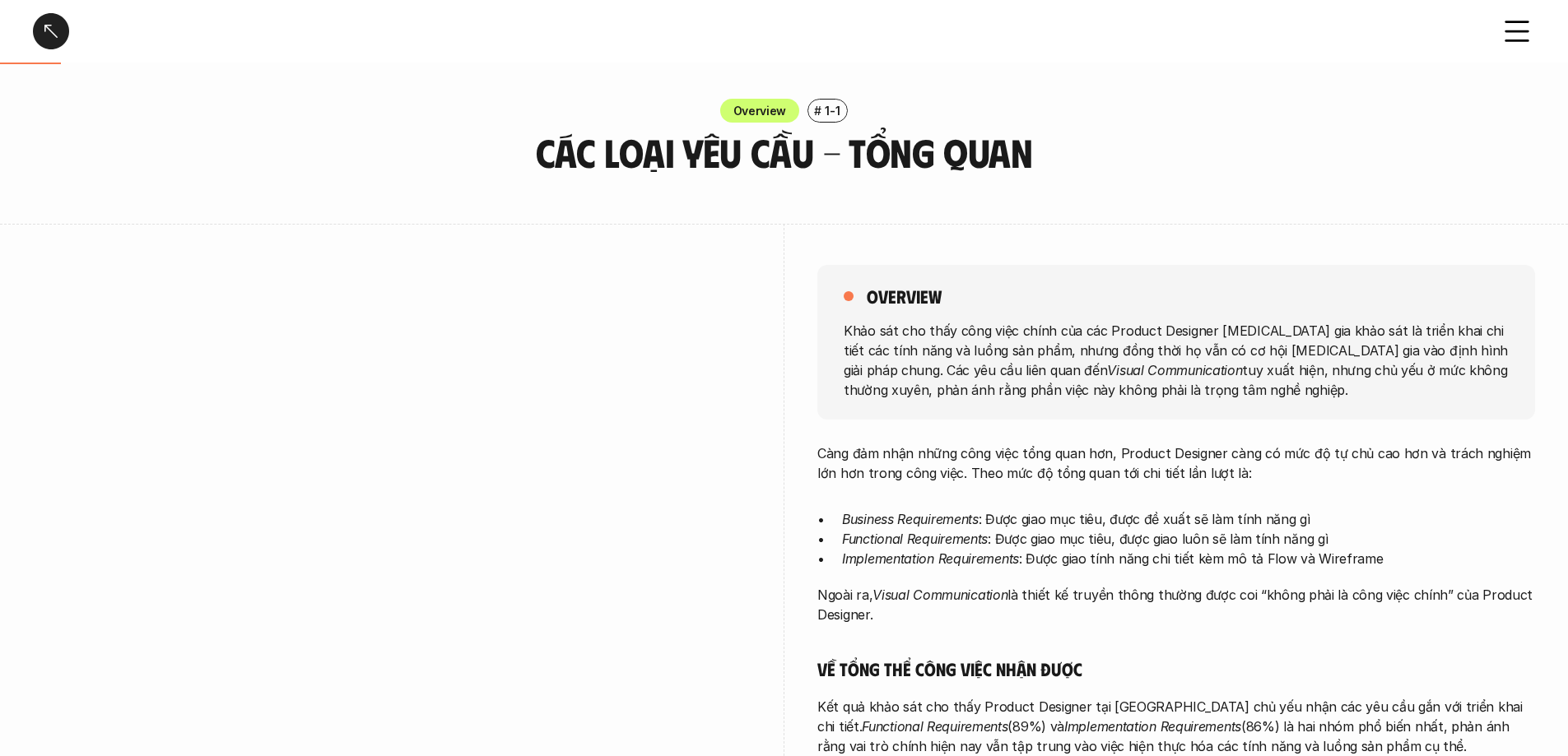
click at [48, 37] on div at bounding box center [52, 32] width 37 height 37
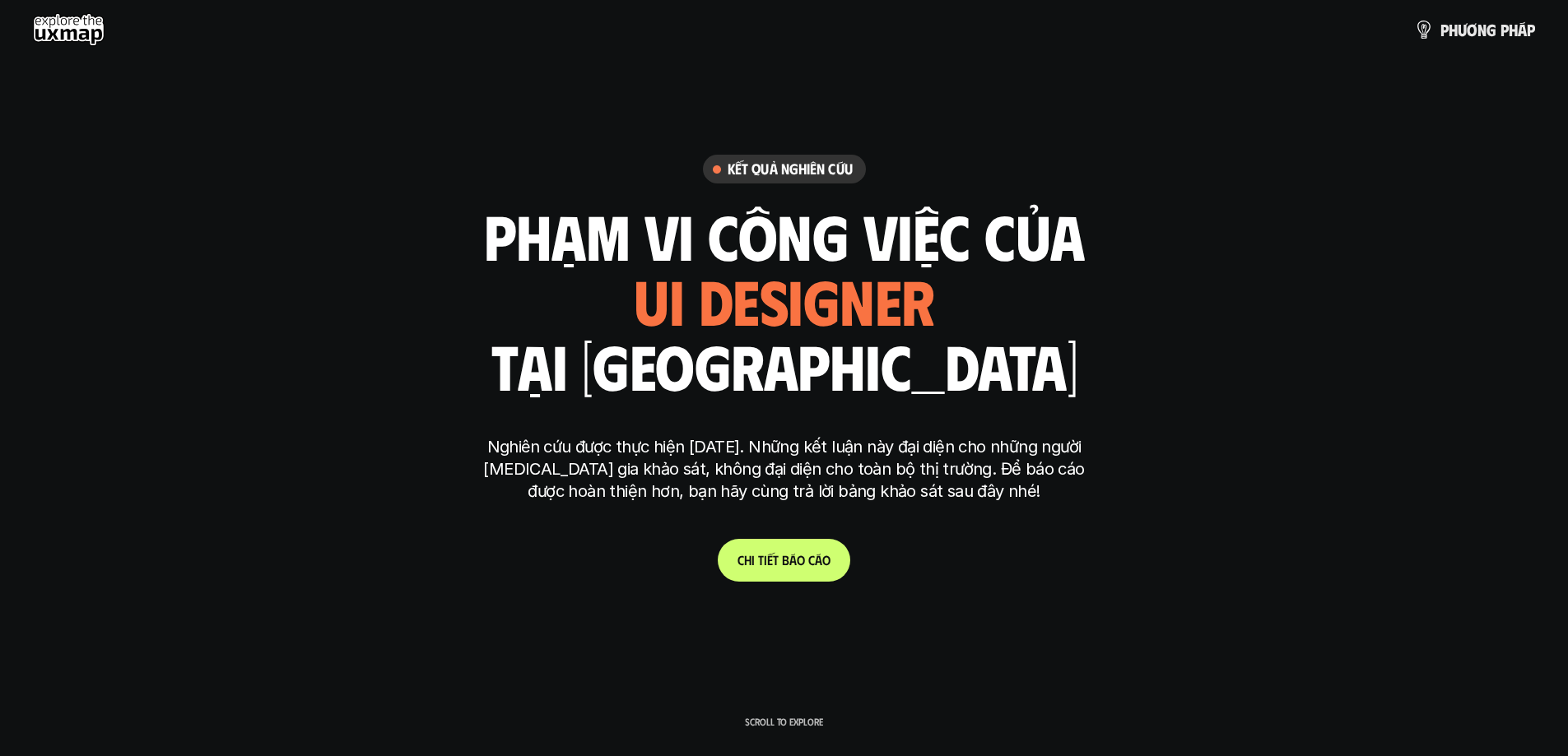
scroll to position [4801, 0]
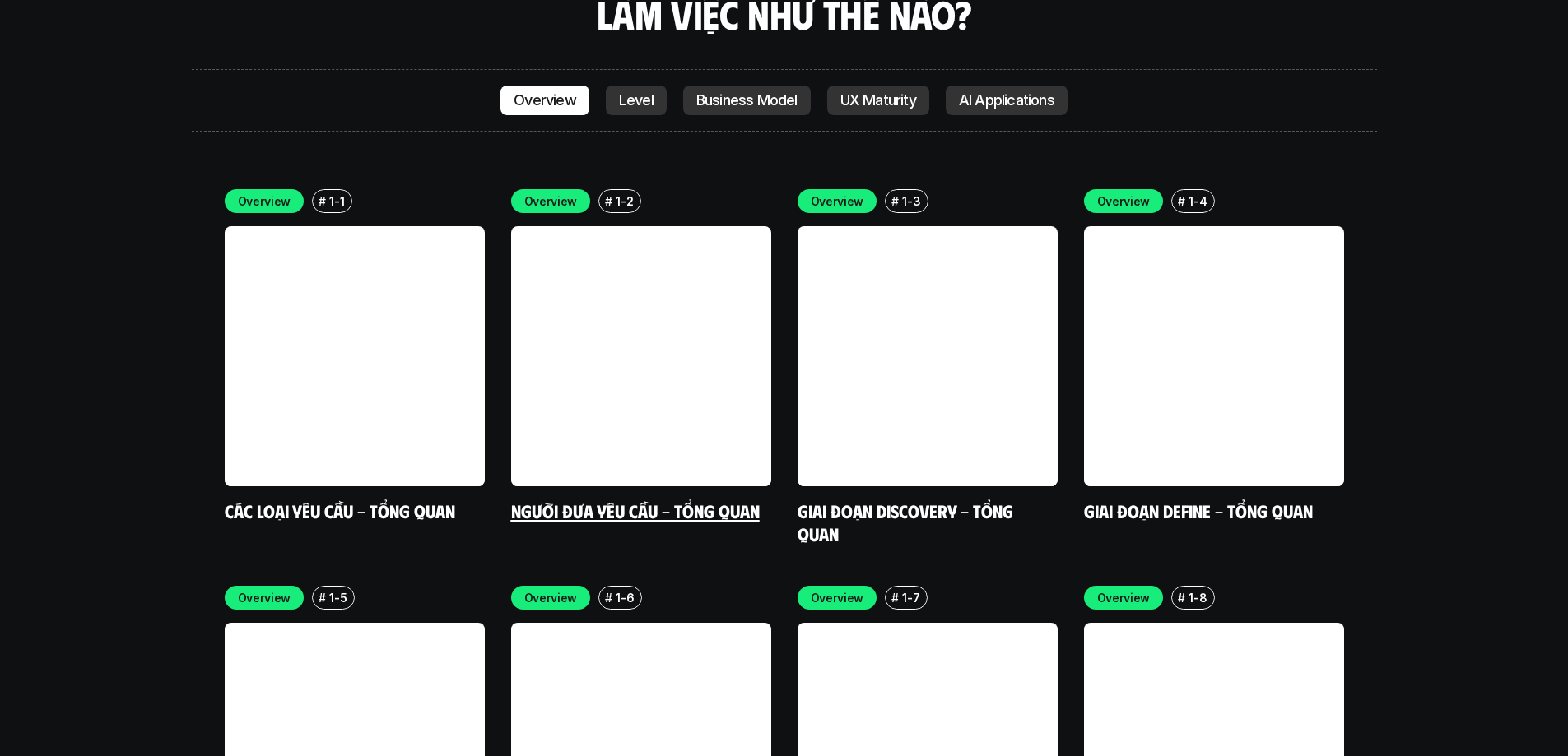
click at [631, 226] on link at bounding box center [641, 356] width 260 height 260
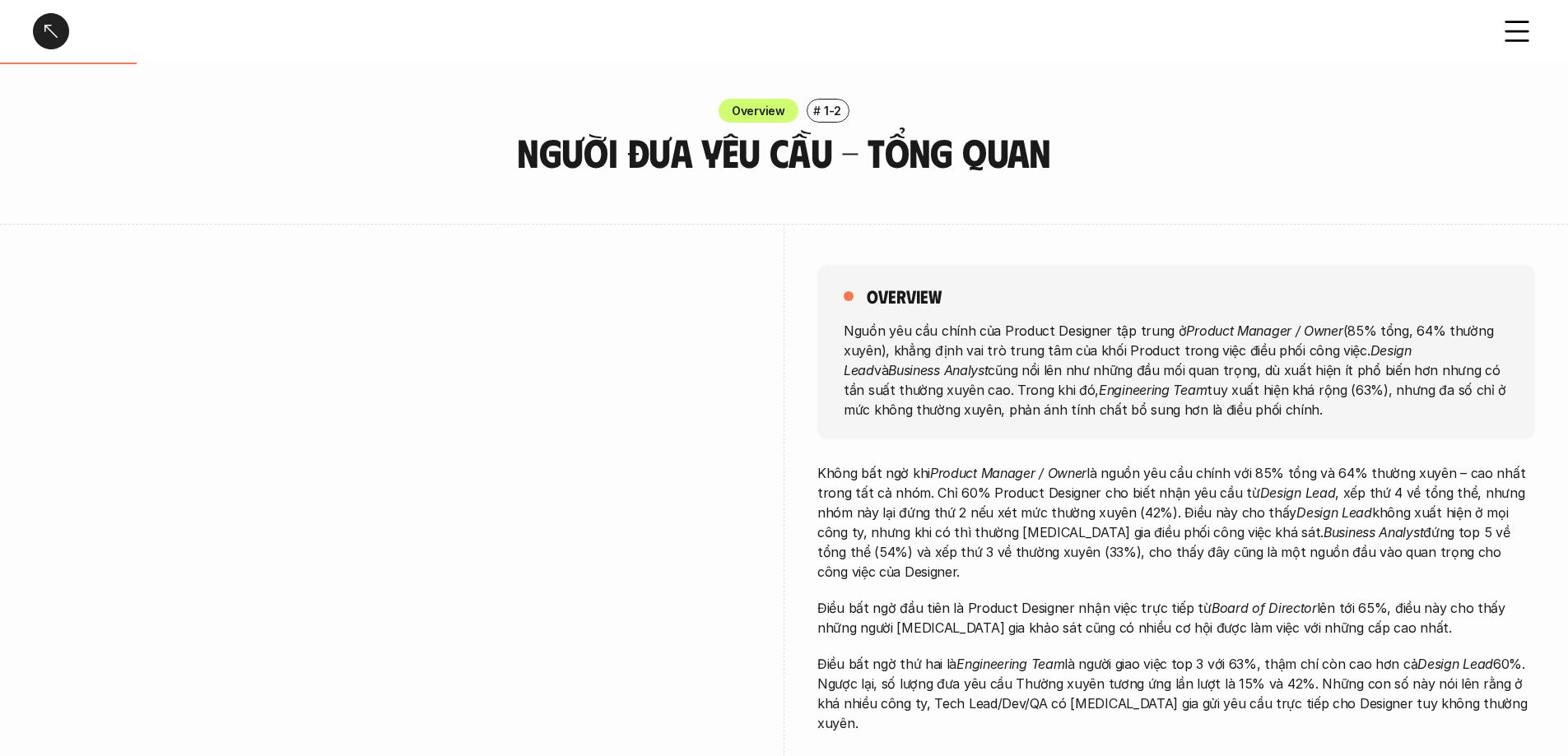
click at [63, 25] on div at bounding box center [52, 32] width 37 height 37
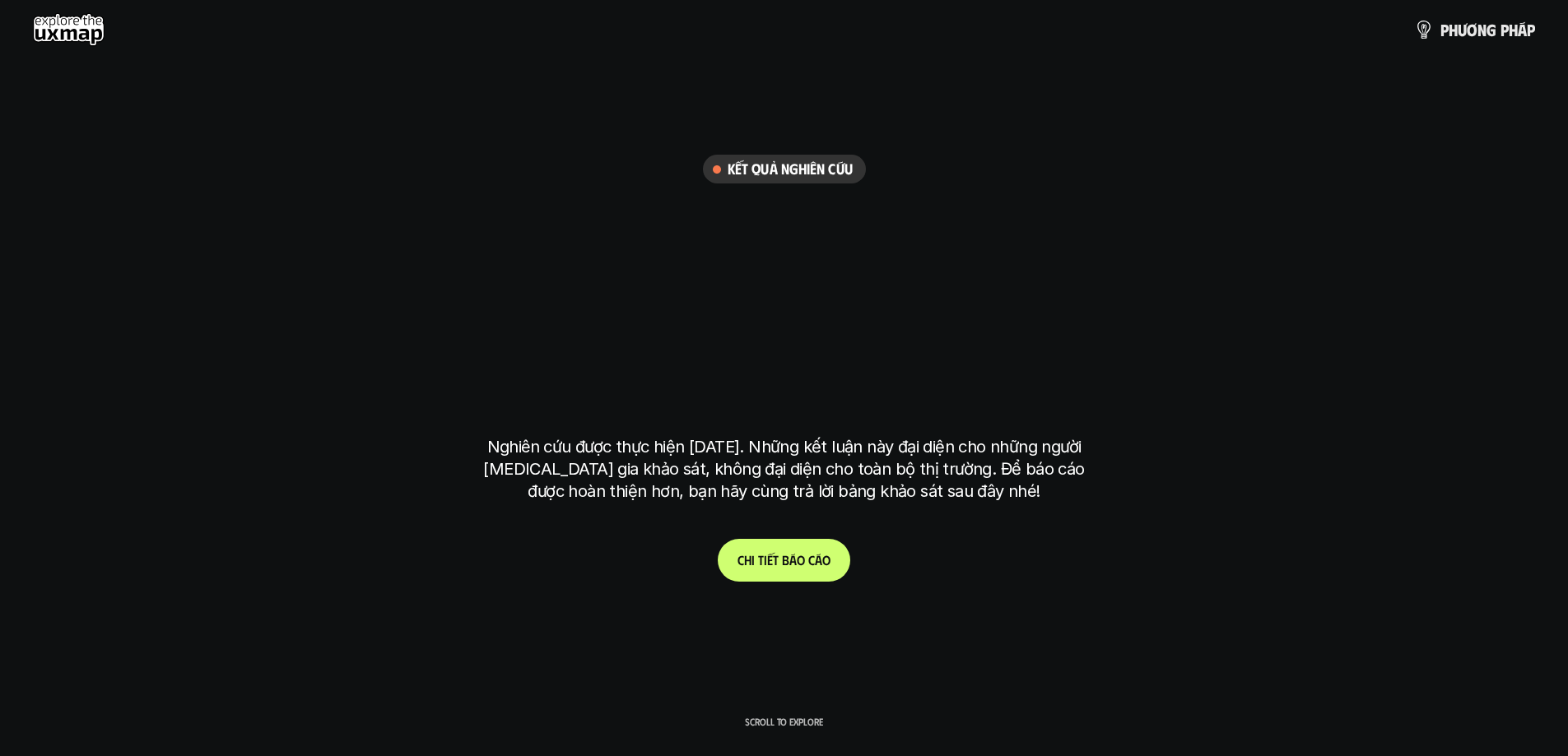
scroll to position [4801, 0]
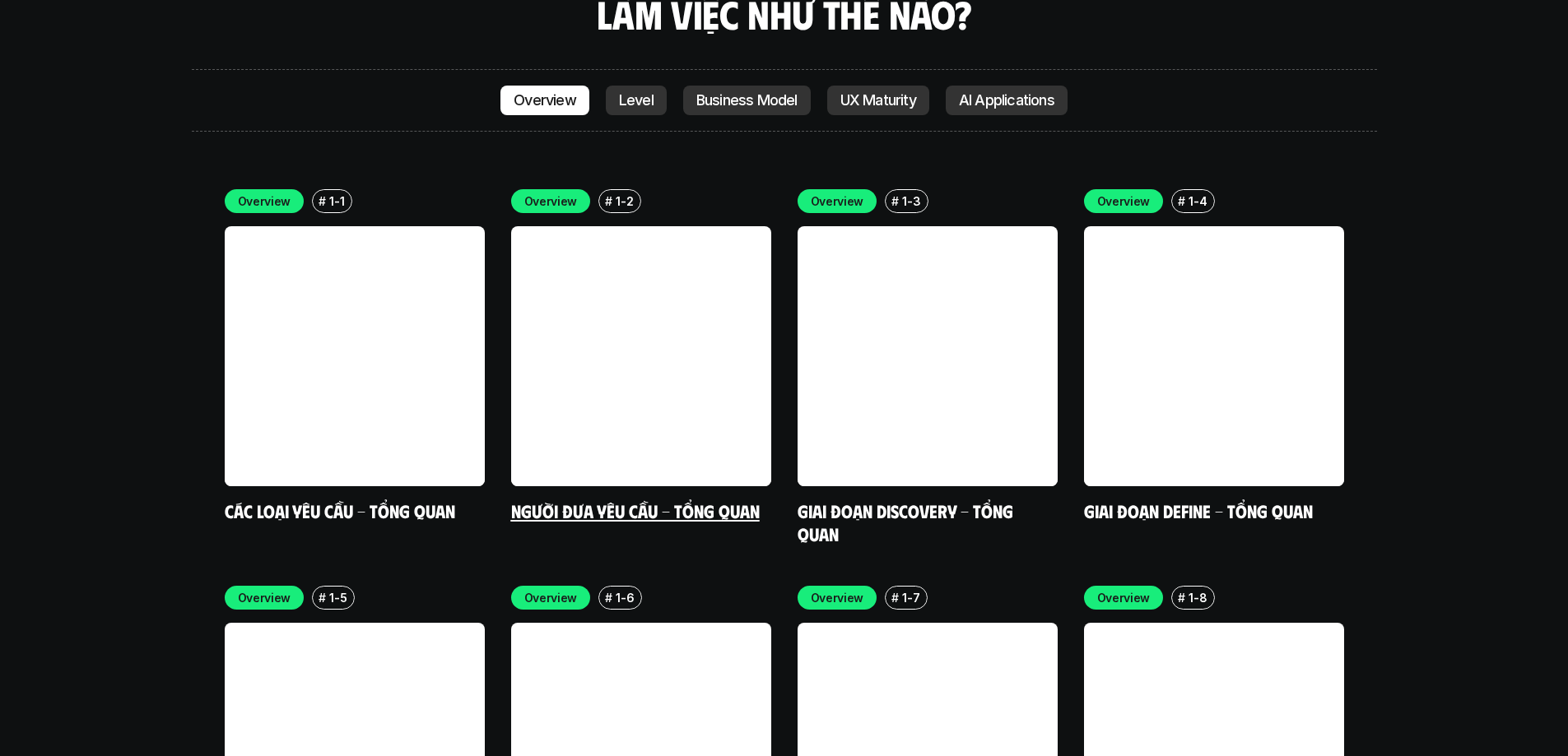
click at [865, 260] on link at bounding box center [927, 356] width 260 height 260
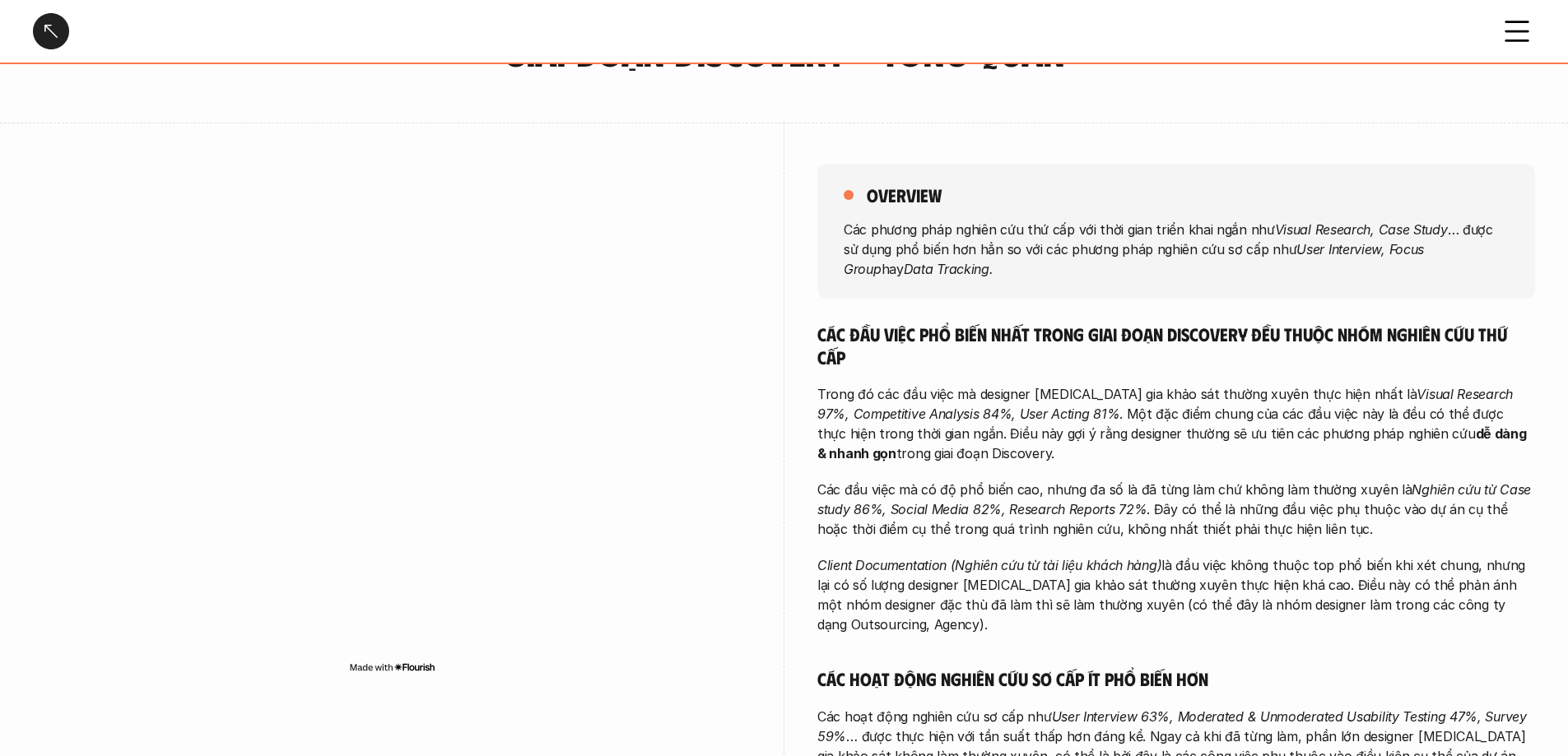
scroll to position [165, 0]
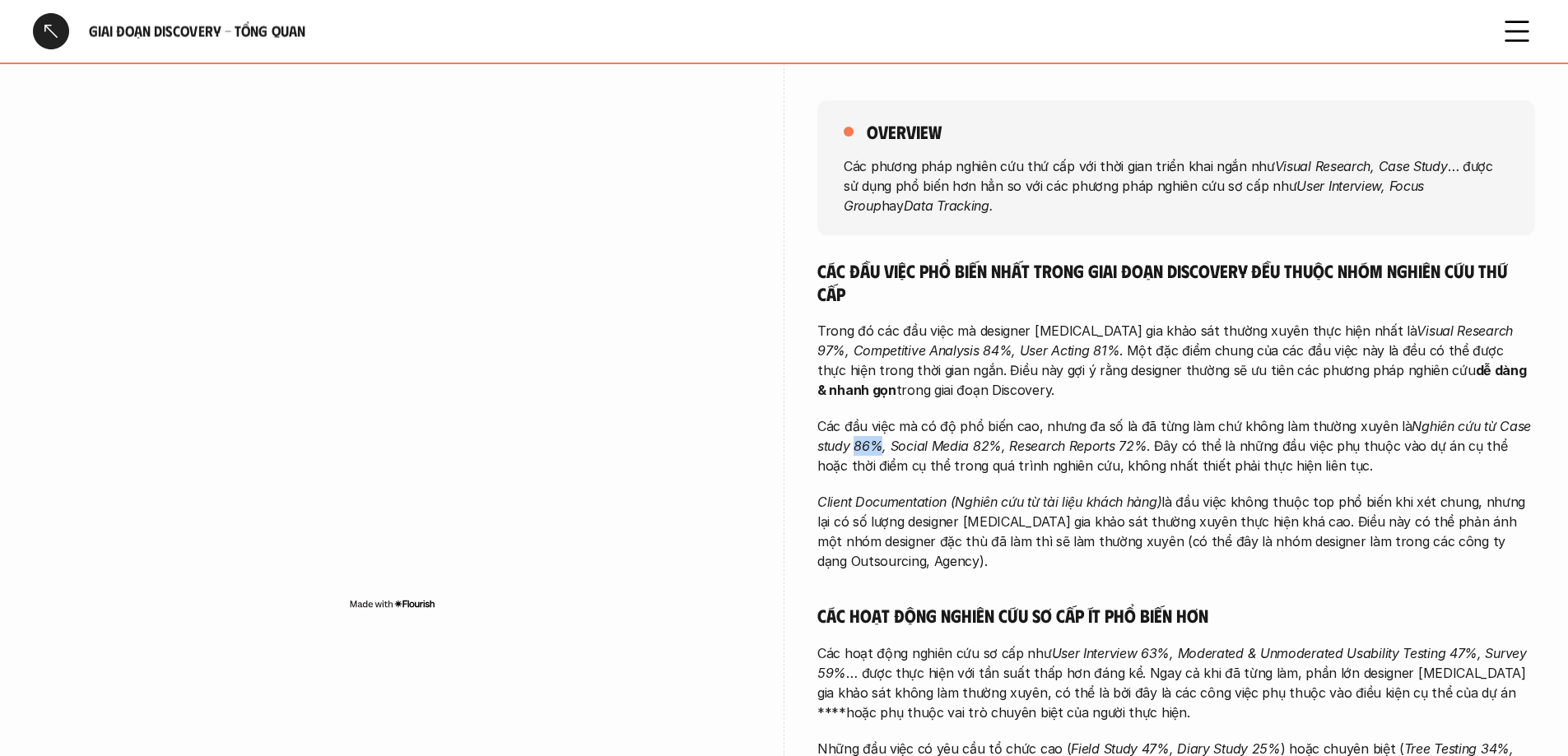
drag, startPoint x: 855, startPoint y: 447, endPoint x: 878, endPoint y: 448, distance: 23.0
click at [878, 448] on em "Nghiên cứu từ Case study 86%, Social Media 82%, Research Reports 72%" at bounding box center [1176, 437] width 718 height 37
drag, startPoint x: 908, startPoint y: 448, endPoint x: 965, endPoint y: 447, distance: 57.0
click at [965, 447] on em "Nghiên cứu từ Case study 86%, Social Media 82%, Research Reports 72%" at bounding box center [1176, 437] width 718 height 37
drag, startPoint x: 1085, startPoint y: 447, endPoint x: 1132, endPoint y: 452, distance: 47.3
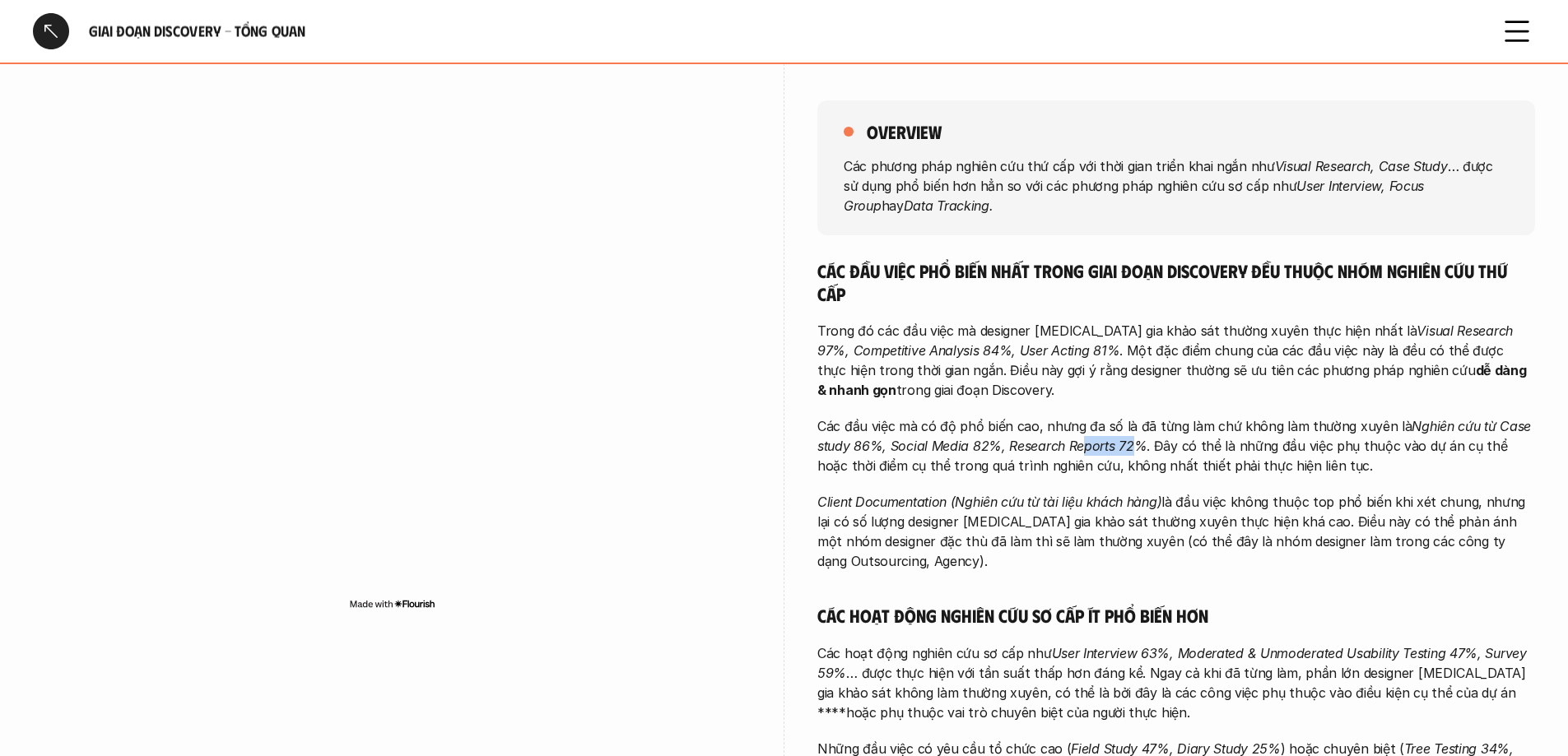
click at [1041, 452] on em "Nghiên cứu từ Case study 86%, Social Media 82%, Research Reports 72%" at bounding box center [1176, 437] width 718 height 37
click at [928, 459] on p "Các đầu việc mà có độ phổ biến cao, nhưng đa số là đã từng làm chứ không làm th…" at bounding box center [1176, 446] width 718 height 59
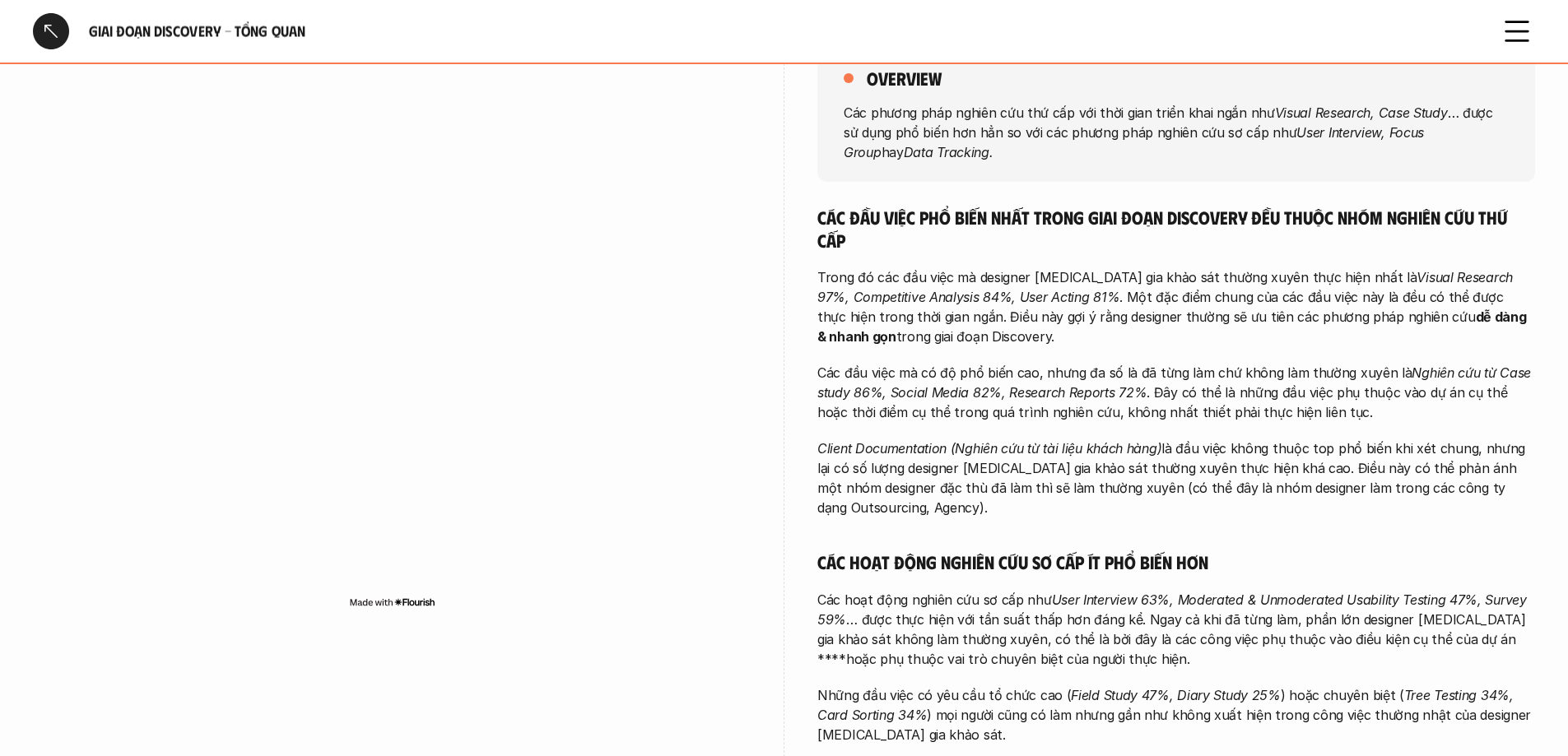
scroll to position [247, 0]
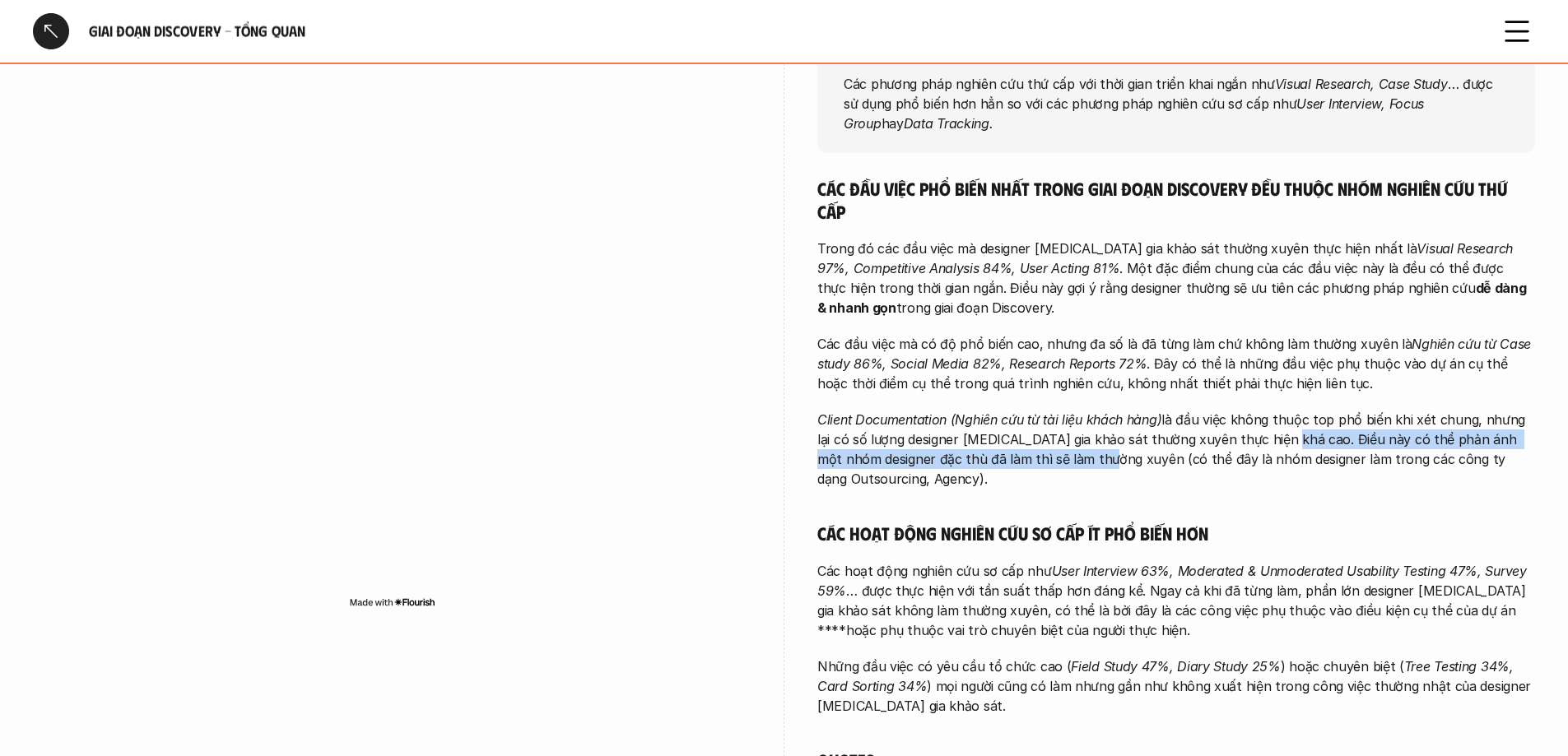
drag, startPoint x: 1254, startPoint y: 437, endPoint x: 1051, endPoint y: 453, distance: 203.6
click at [1041, 453] on p "Client Documentation (Nghiên cứu từ tài liệu khách hàng) là đầu việc không thuộ…" at bounding box center [1176, 449] width 718 height 79
click at [1041, 459] on div "Các đầu việc phổ biến nhất trong giai đoạn Discovery đều thuộc nhóm nghiên cứu …" at bounding box center [1176, 687] width 718 height 1020
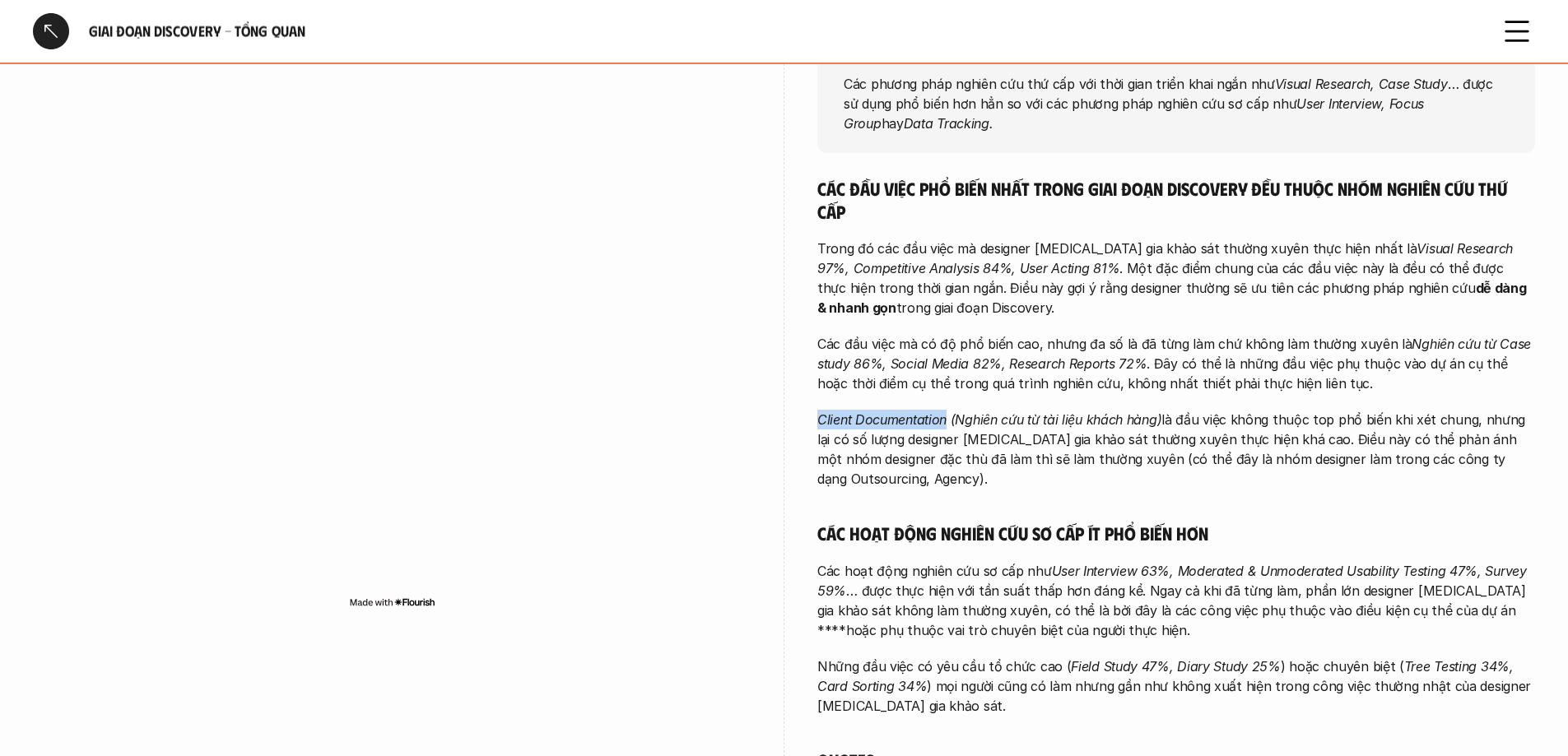
drag, startPoint x: 818, startPoint y: 419, endPoint x: 946, endPoint y: 417, distance: 128.0
click at [946, 417] on em "Client Documentation (Nghiên cứu từ tài liệu khách hàng)" at bounding box center [990, 420] width 344 height 17
copy em "Client Documentation"
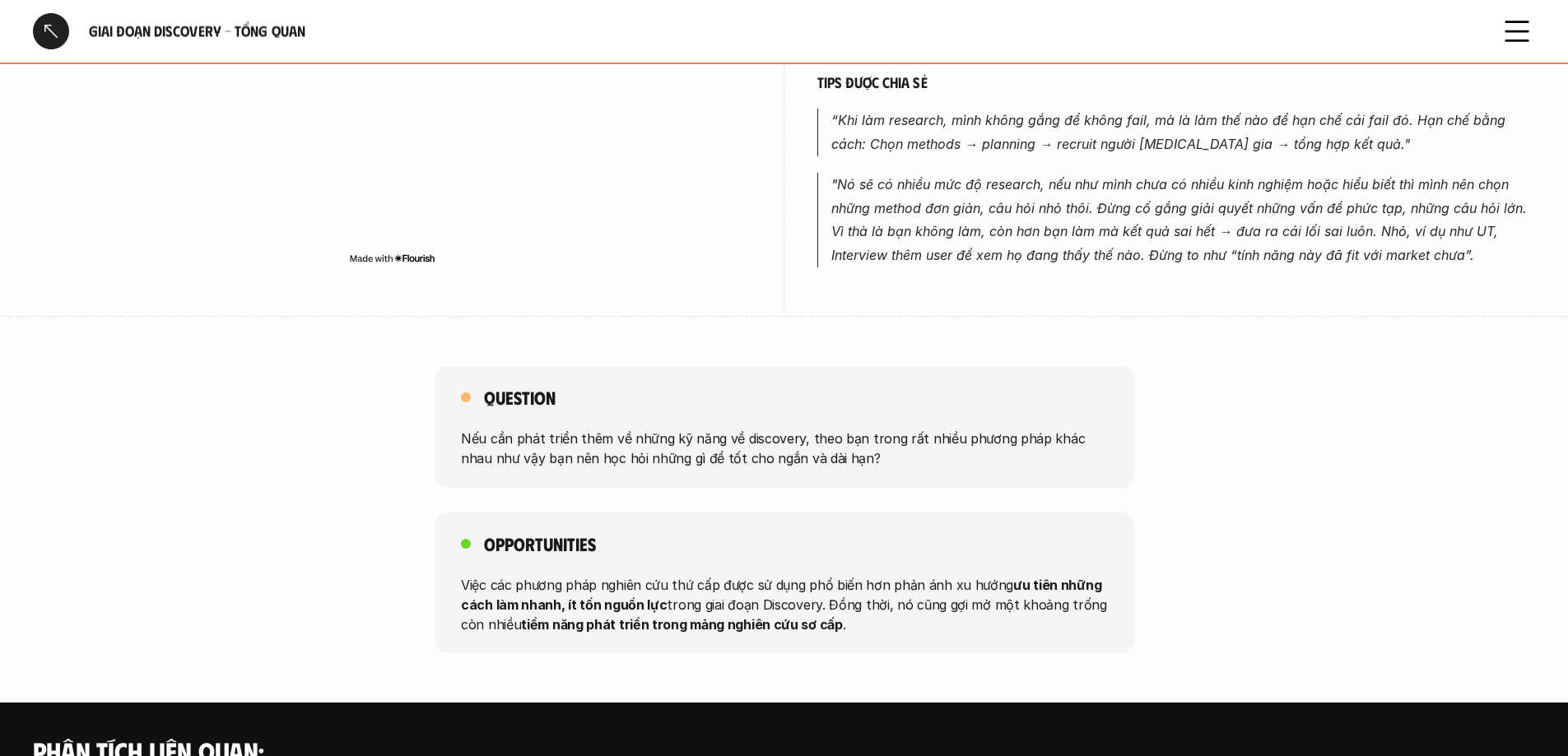
scroll to position [1178, 0]
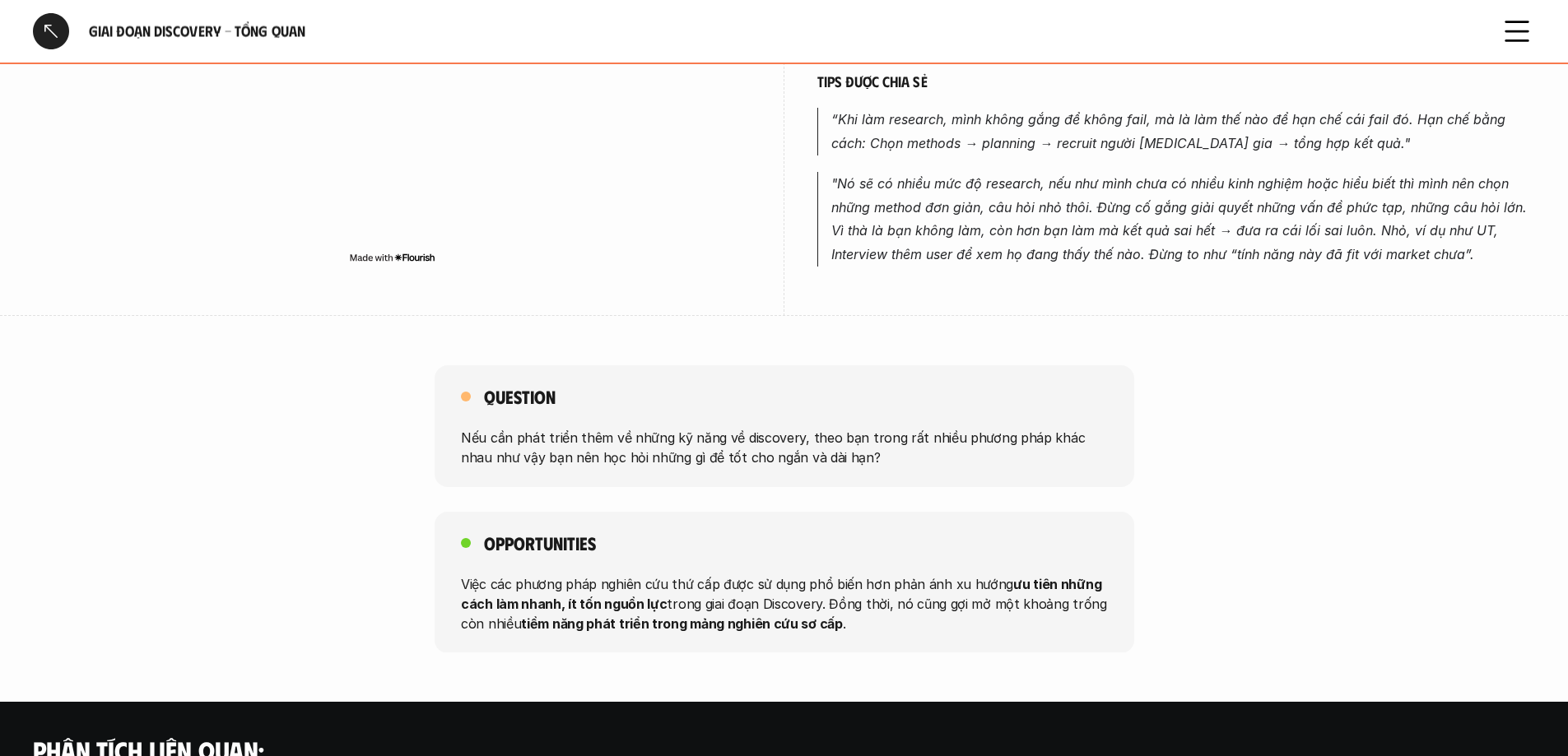
click at [43, 25] on div at bounding box center [52, 32] width 37 height 37
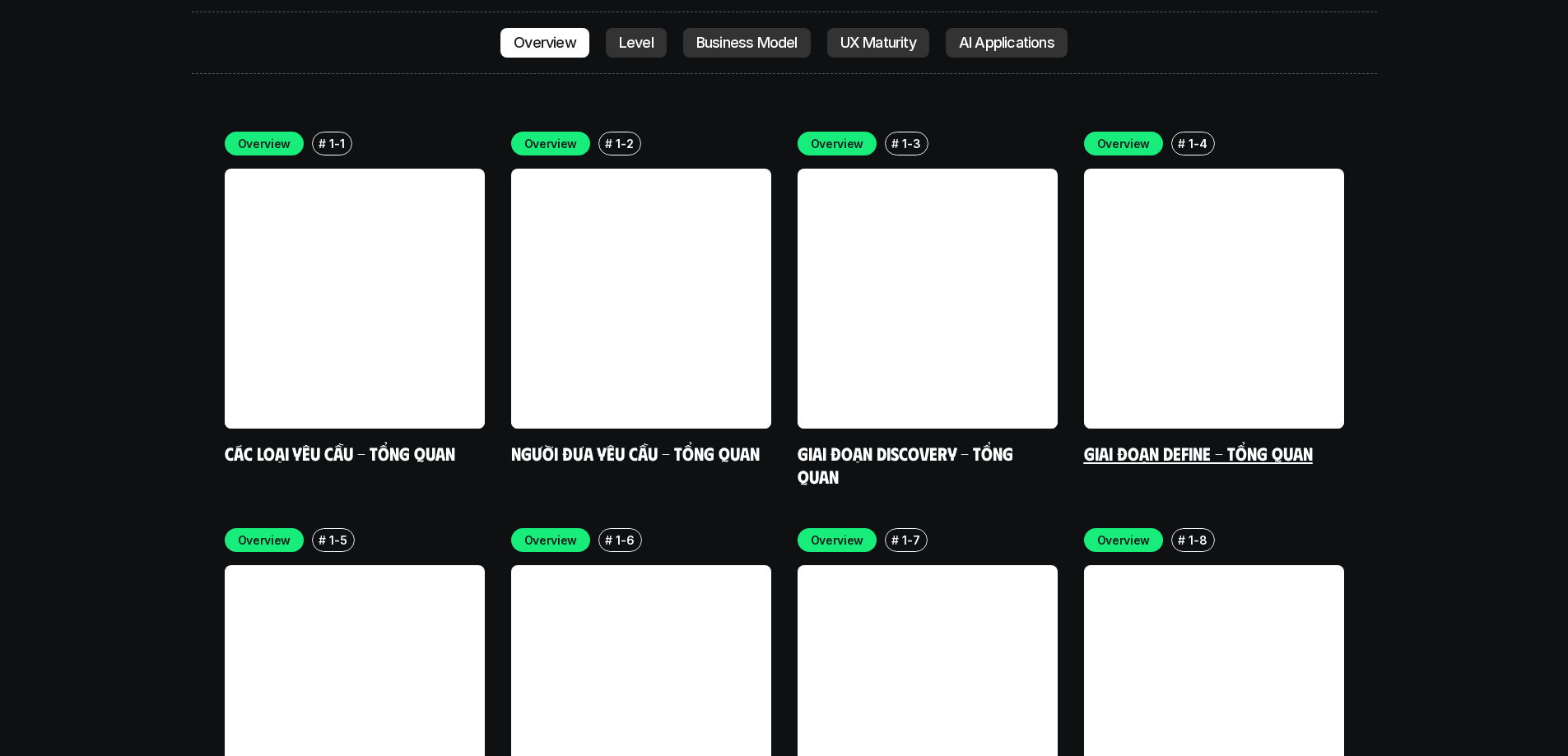
scroll to position [4884, 0]
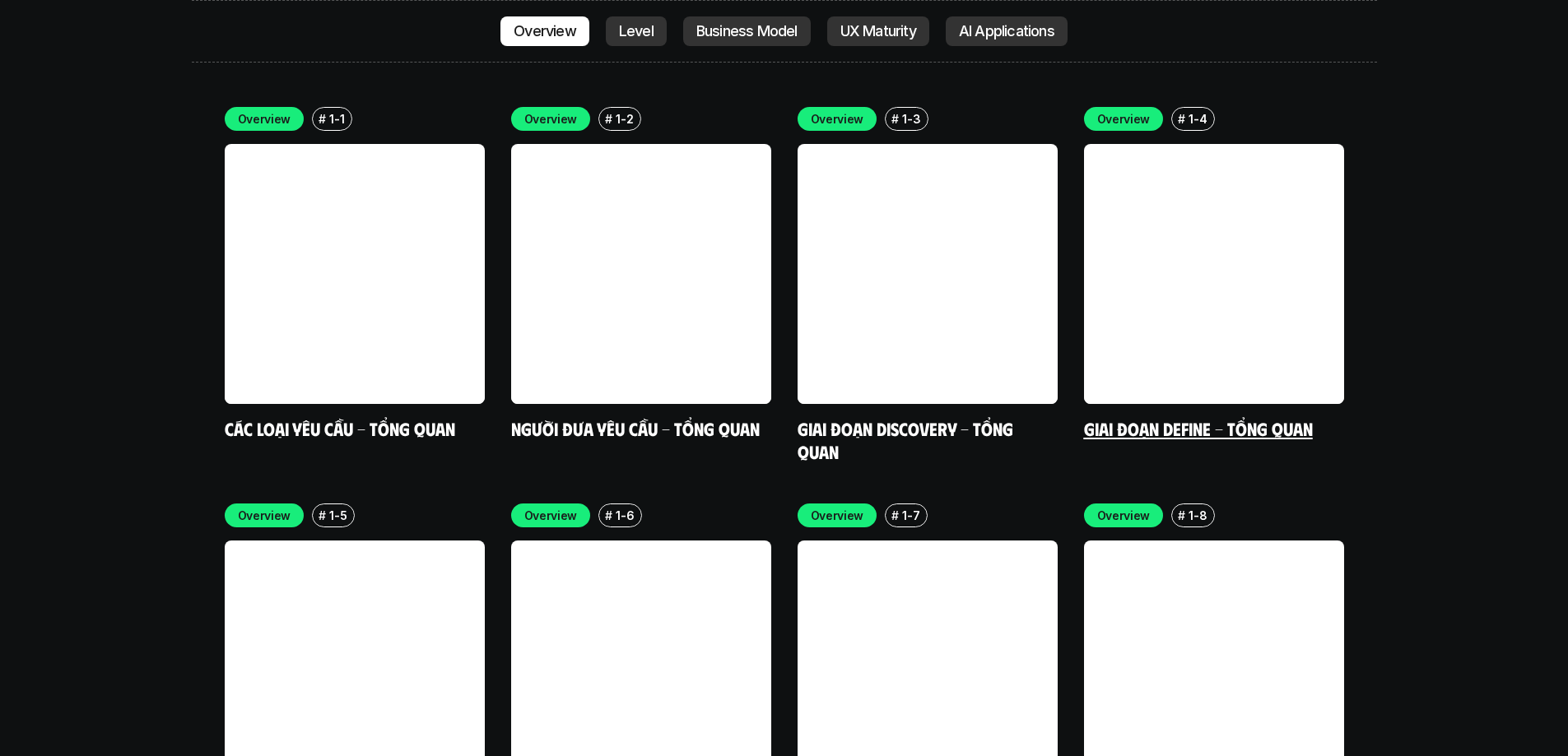
click at [1041, 418] on link "Giai đoạn Define - Tổng quan" at bounding box center [1198, 428] width 229 height 22
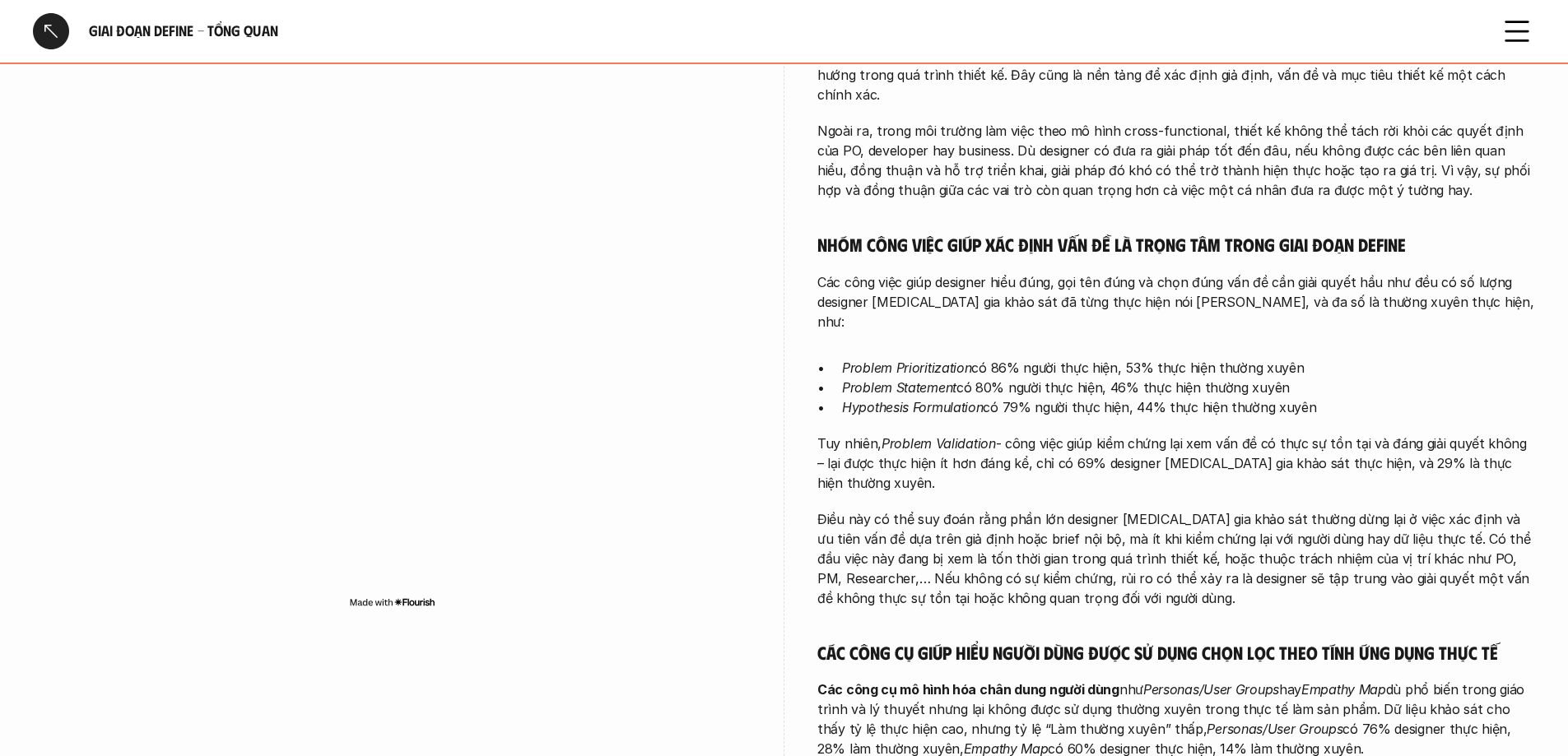
scroll to position [630, 0]
click at [57, 35] on div at bounding box center [52, 32] width 37 height 37
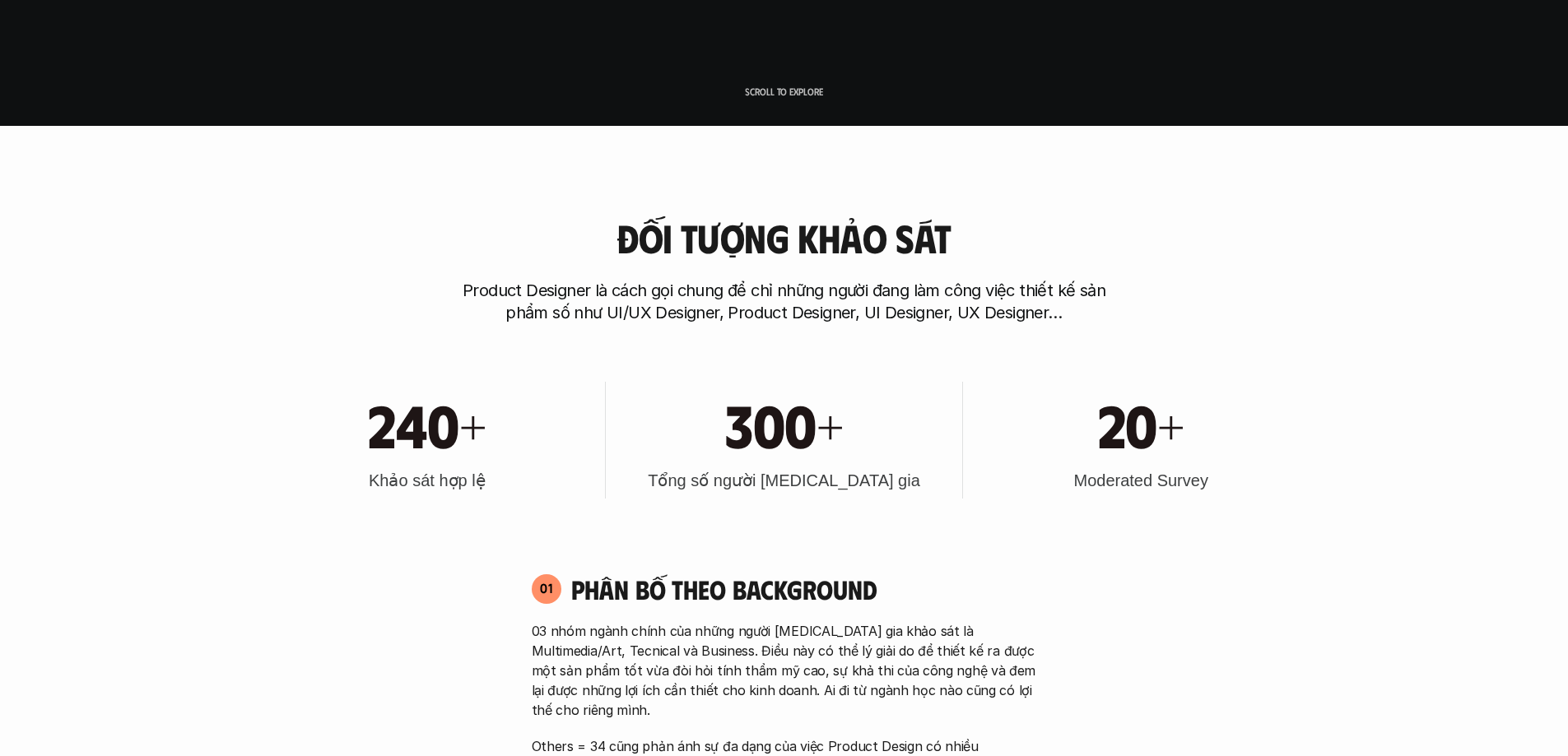
scroll to position [4801, 0]
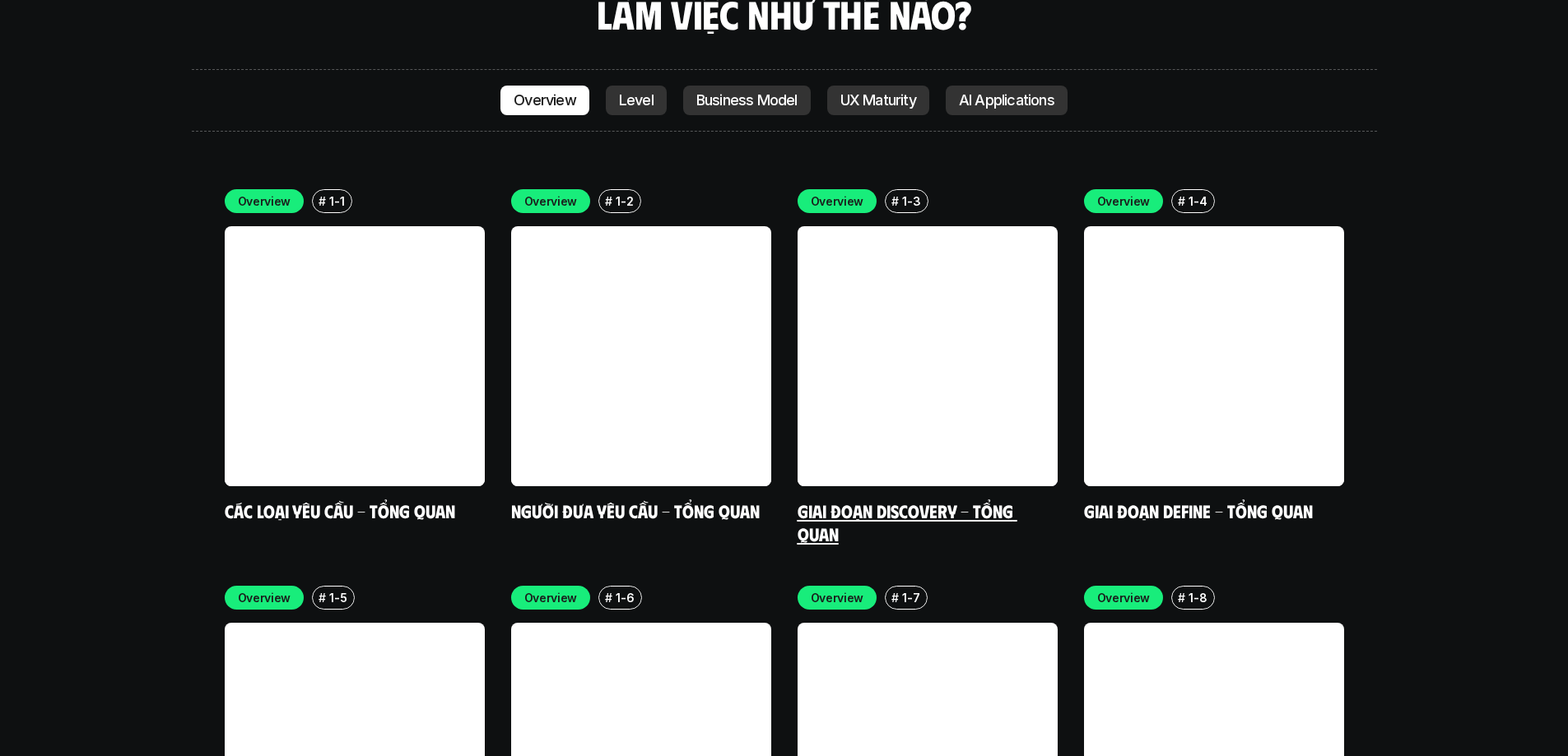
click at [932, 264] on link at bounding box center [927, 356] width 260 height 260
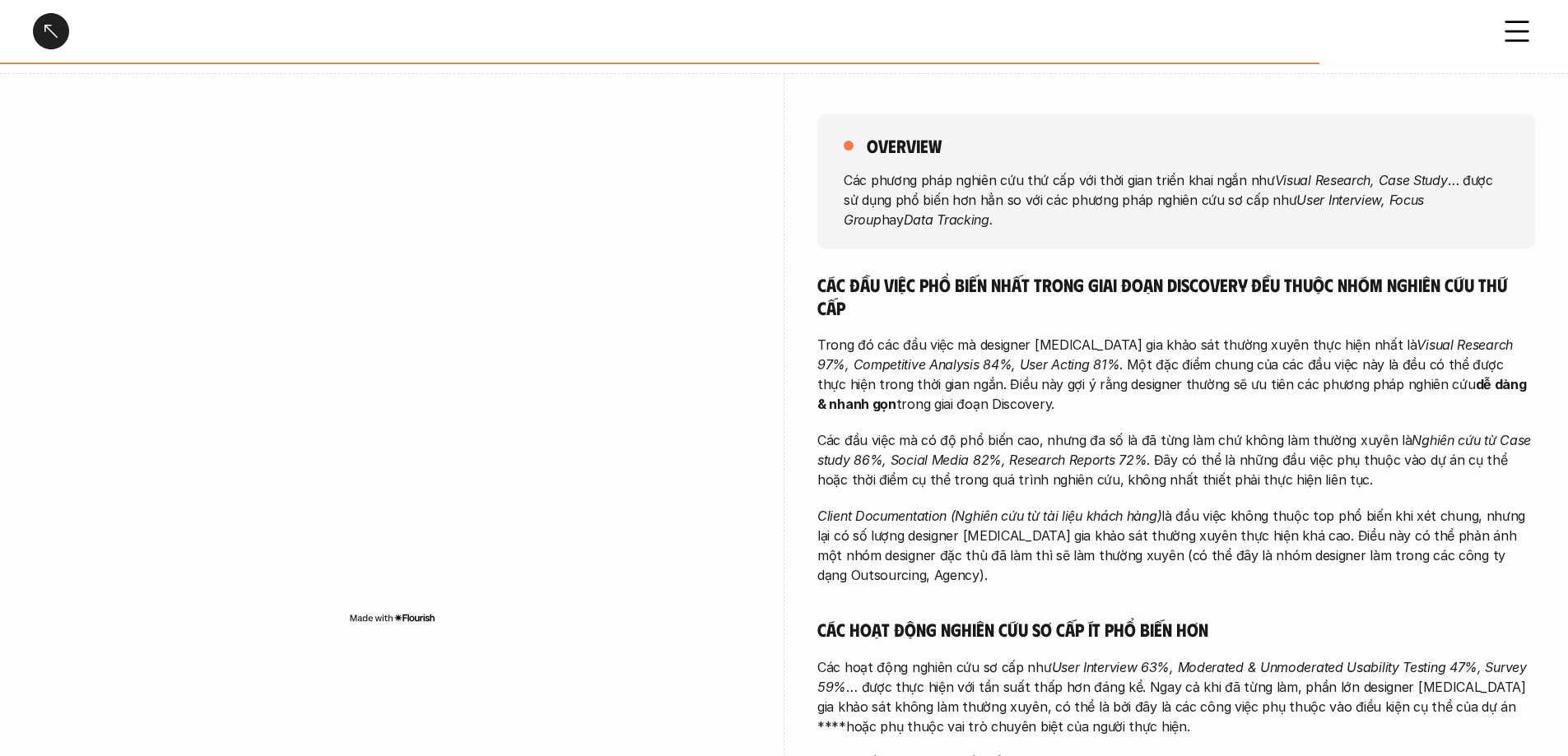
scroll to position [165, 0]
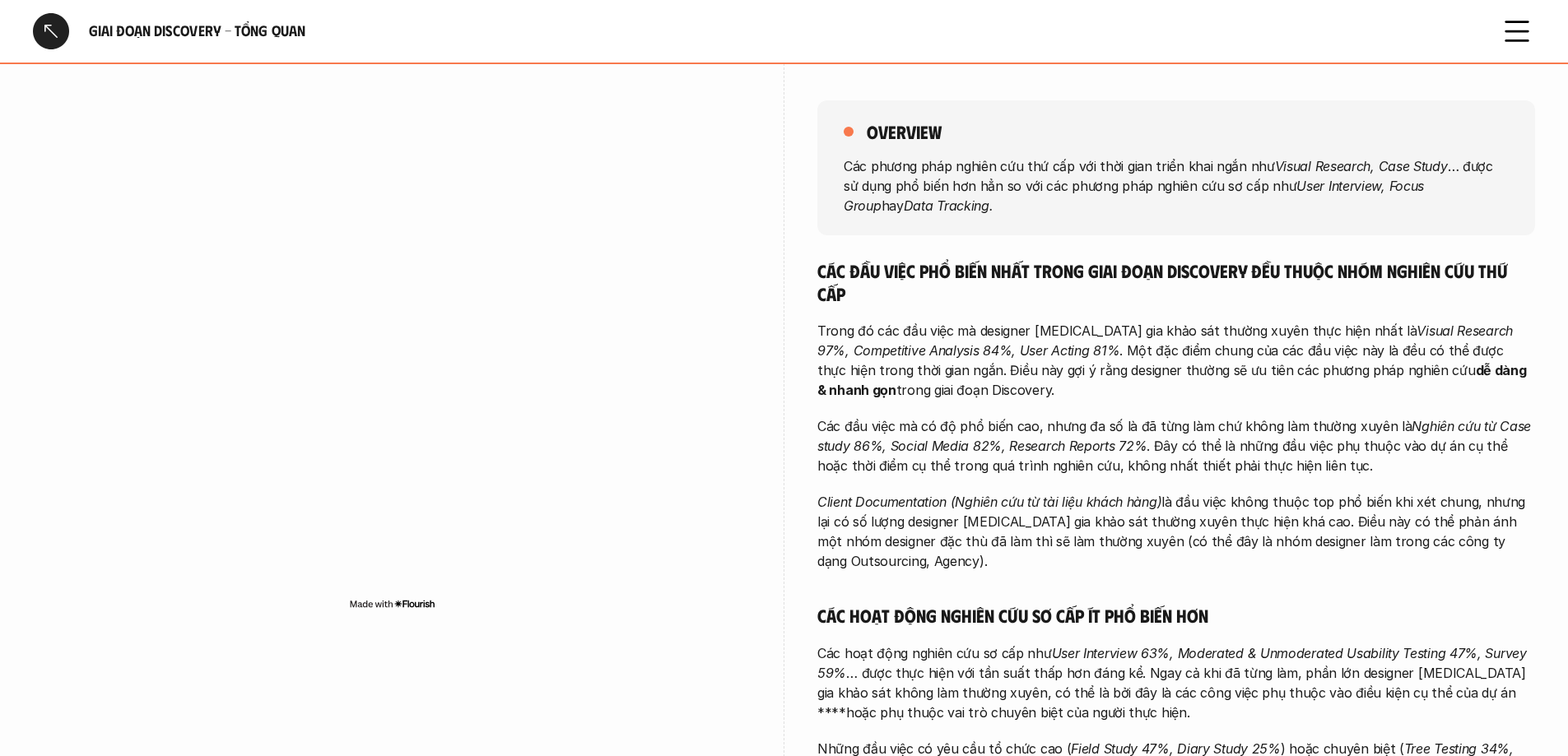
click at [41, 23] on div at bounding box center [52, 32] width 37 height 37
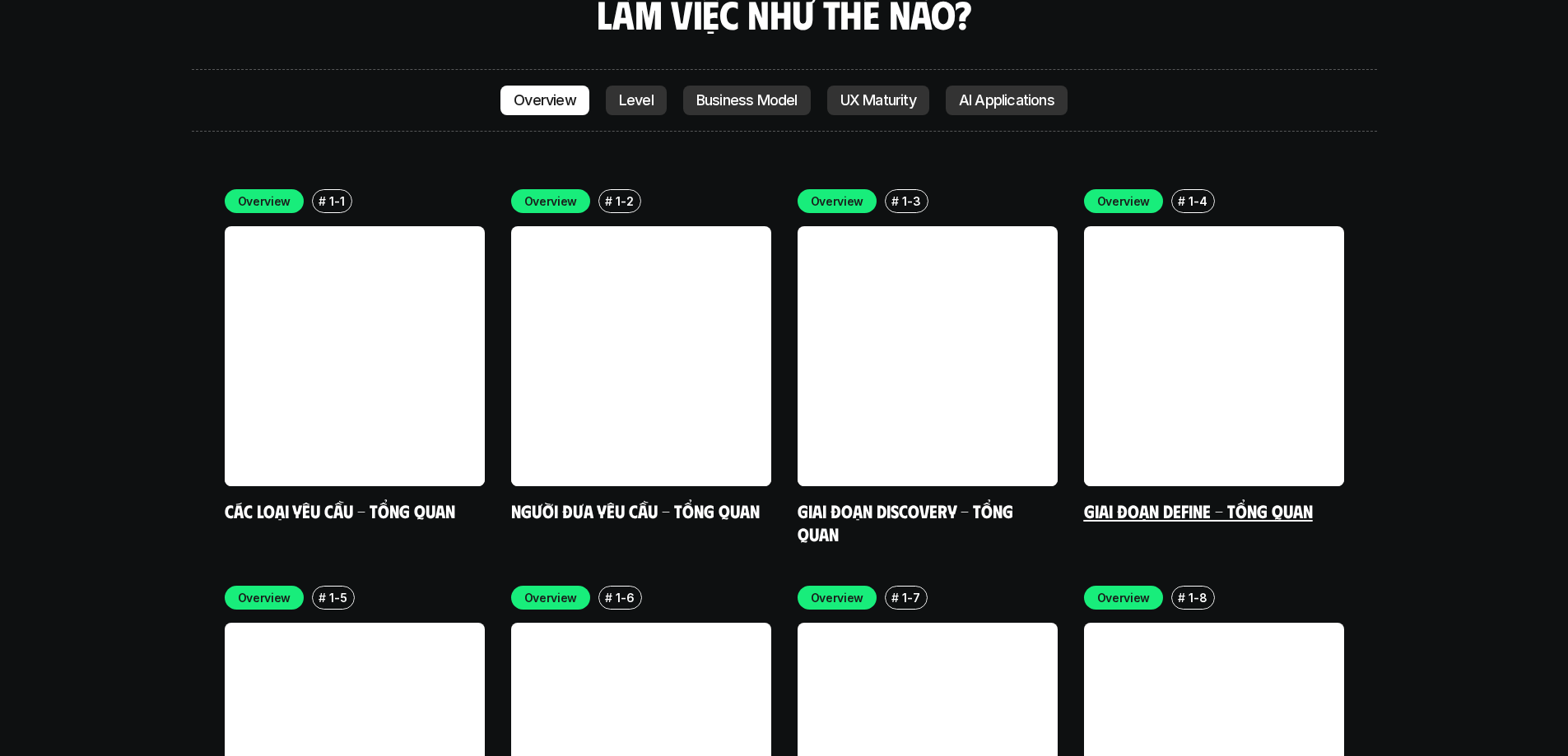
click at [1041, 327] on link at bounding box center [1214, 356] width 260 height 260
